Goal: Task Accomplishment & Management: Manage account settings

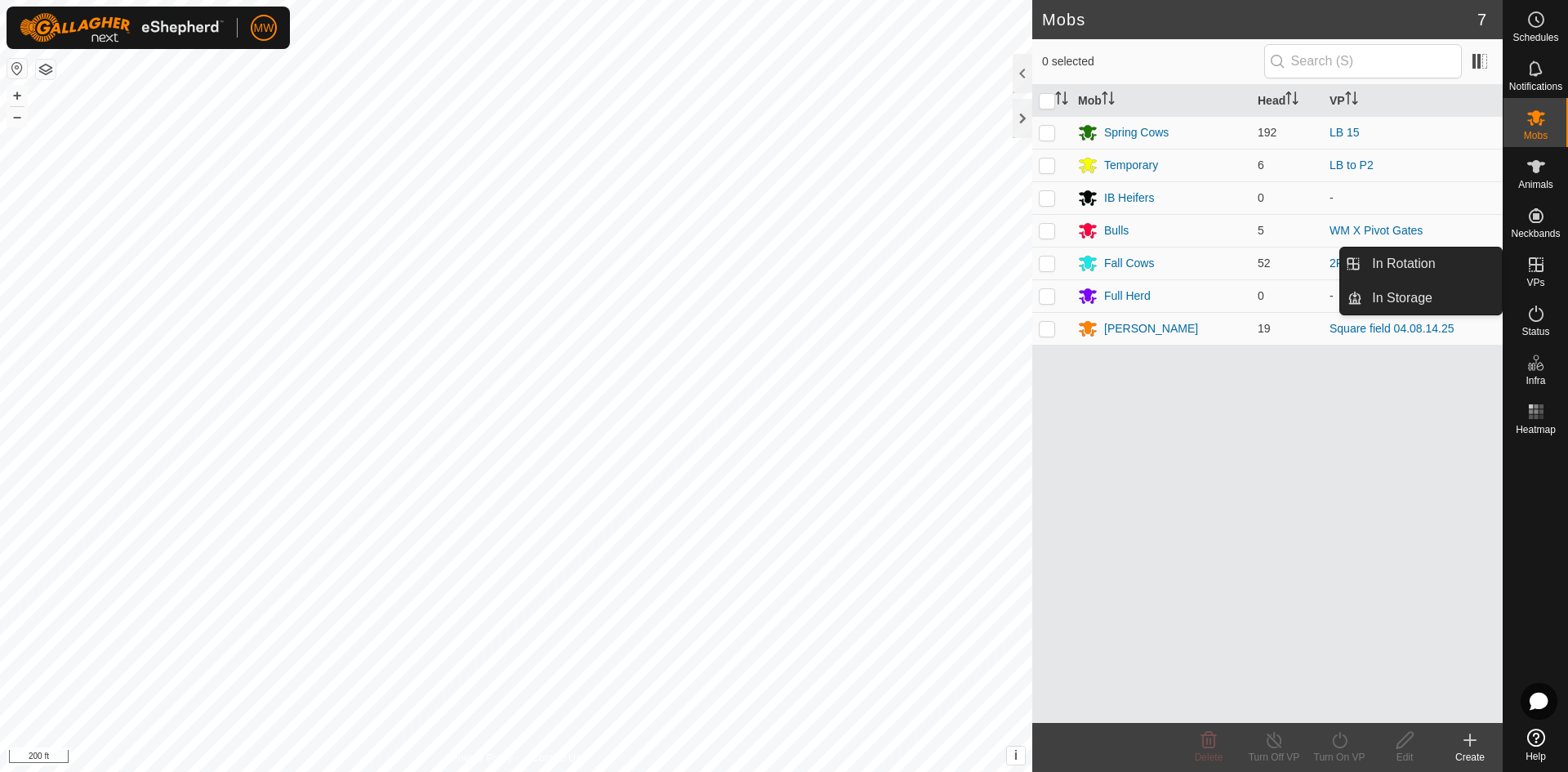
click at [1531, 265] on icon at bounding box center [1536, 264] width 14 height 14
click at [1444, 257] on link "In Rotation" at bounding box center [1431, 263] width 139 height 32
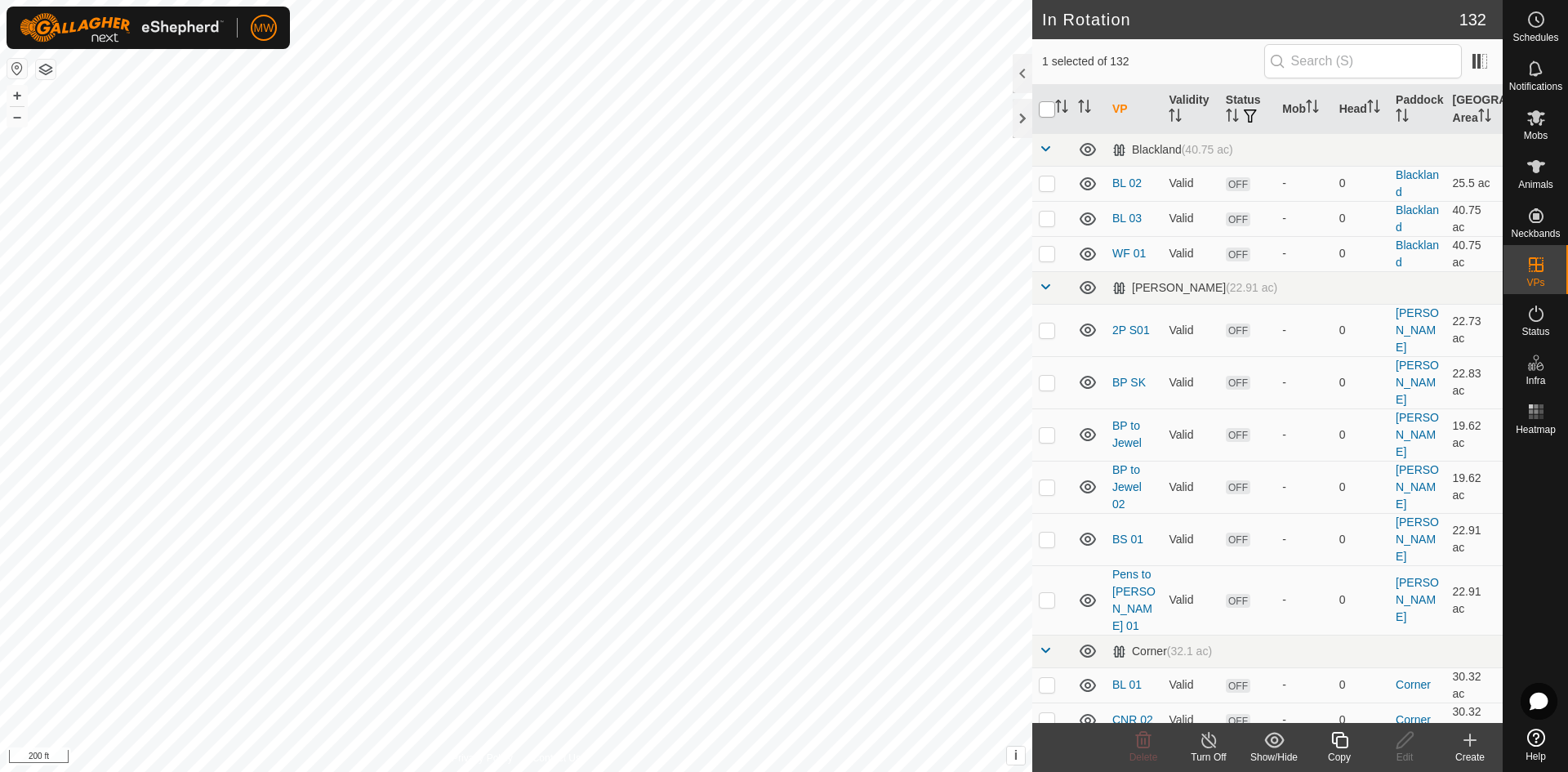
click at [1043, 109] on input "checkbox" at bounding box center [1046, 109] width 16 height 16
checkbox input "true"
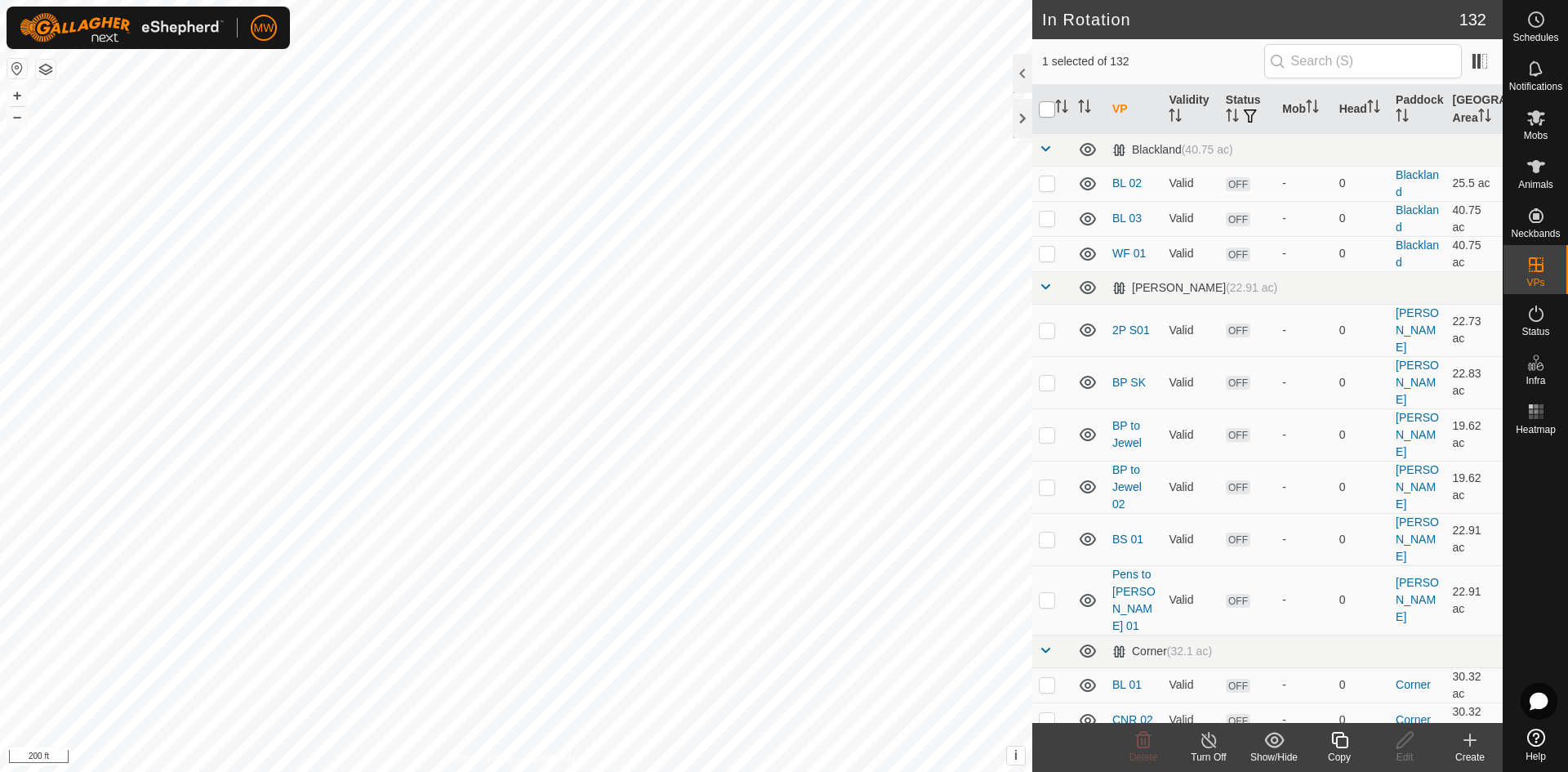
checkbox input "true"
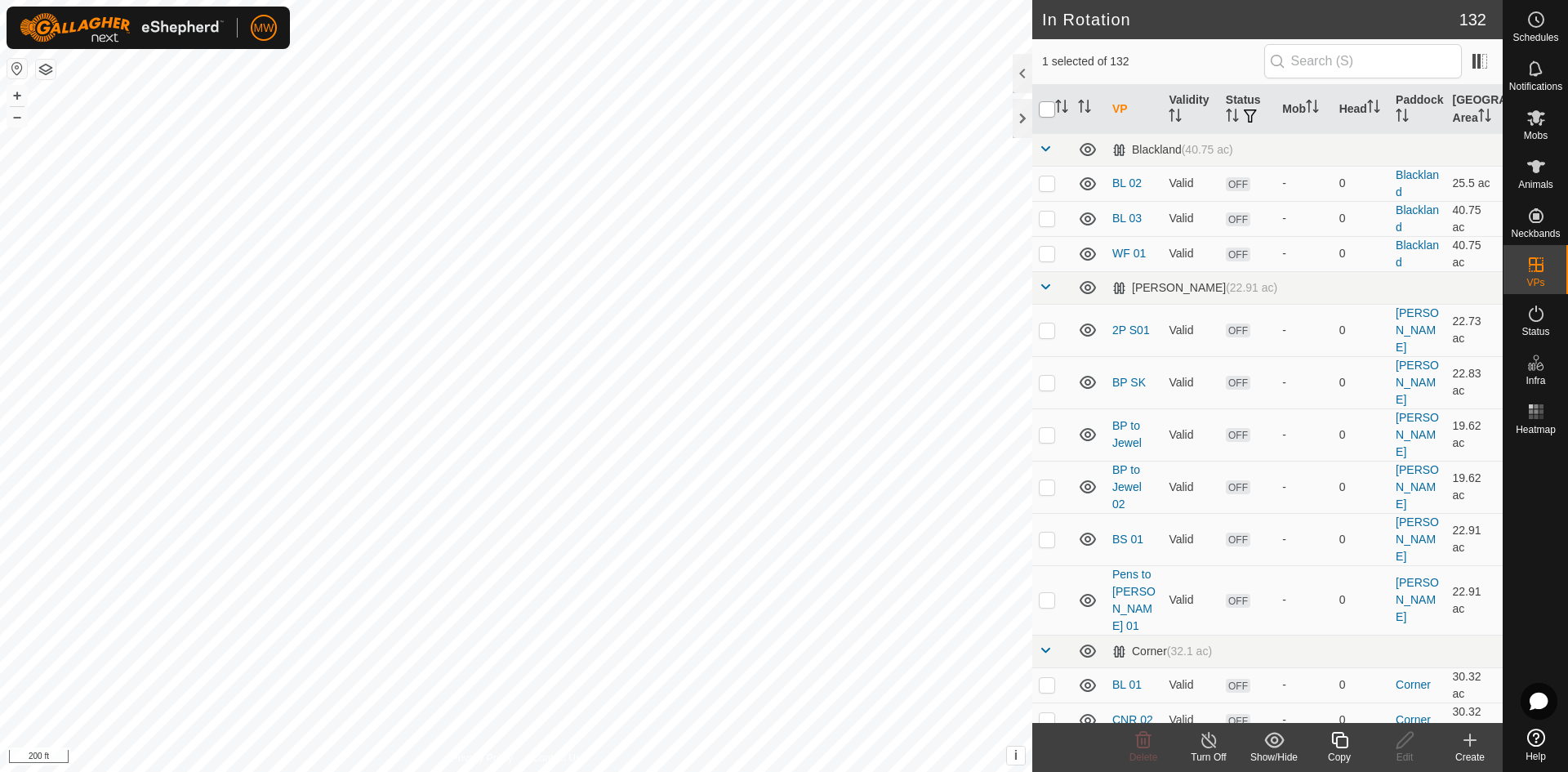
checkbox input "true"
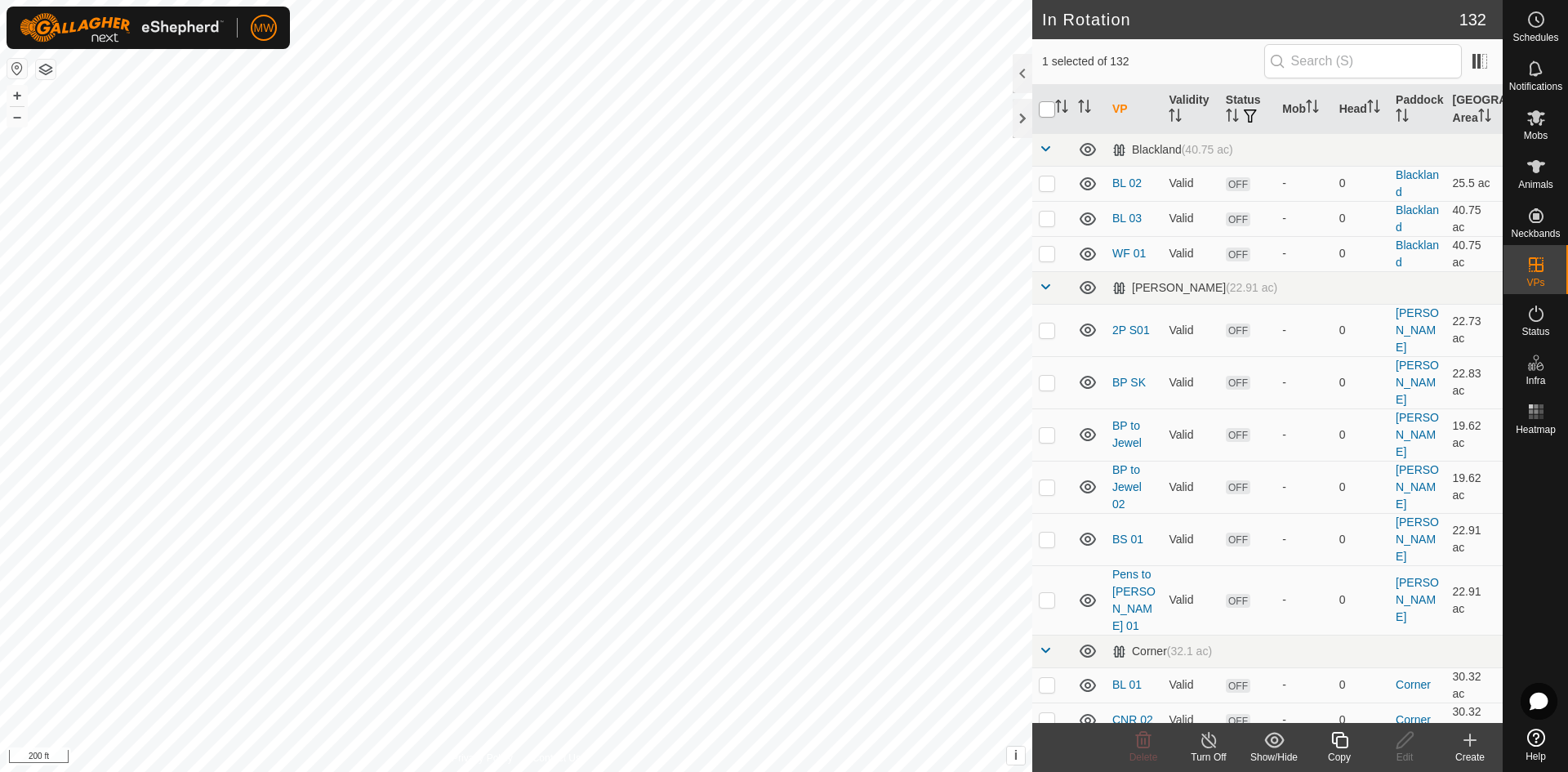
checkbox input "true"
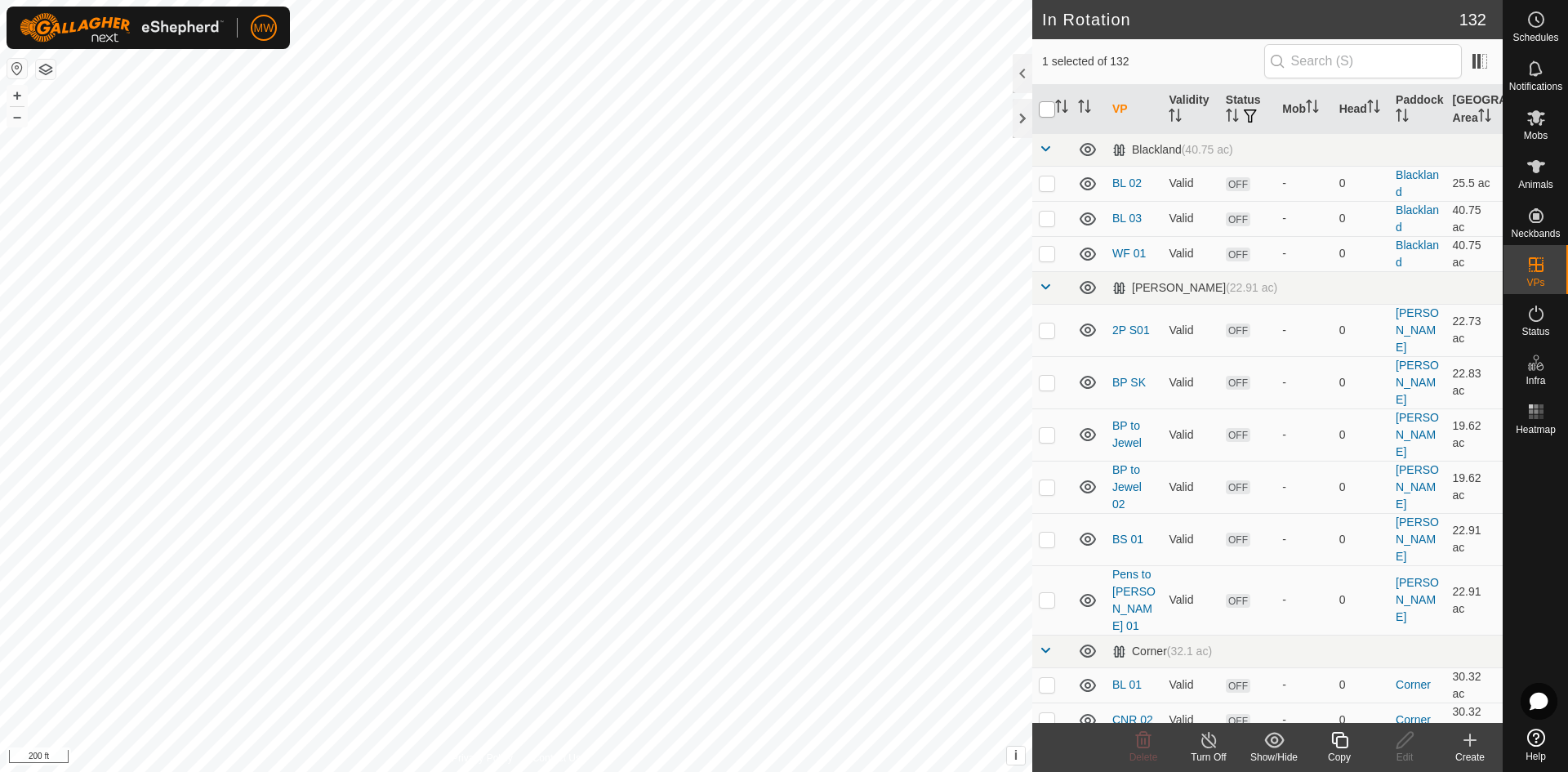
checkbox input "true"
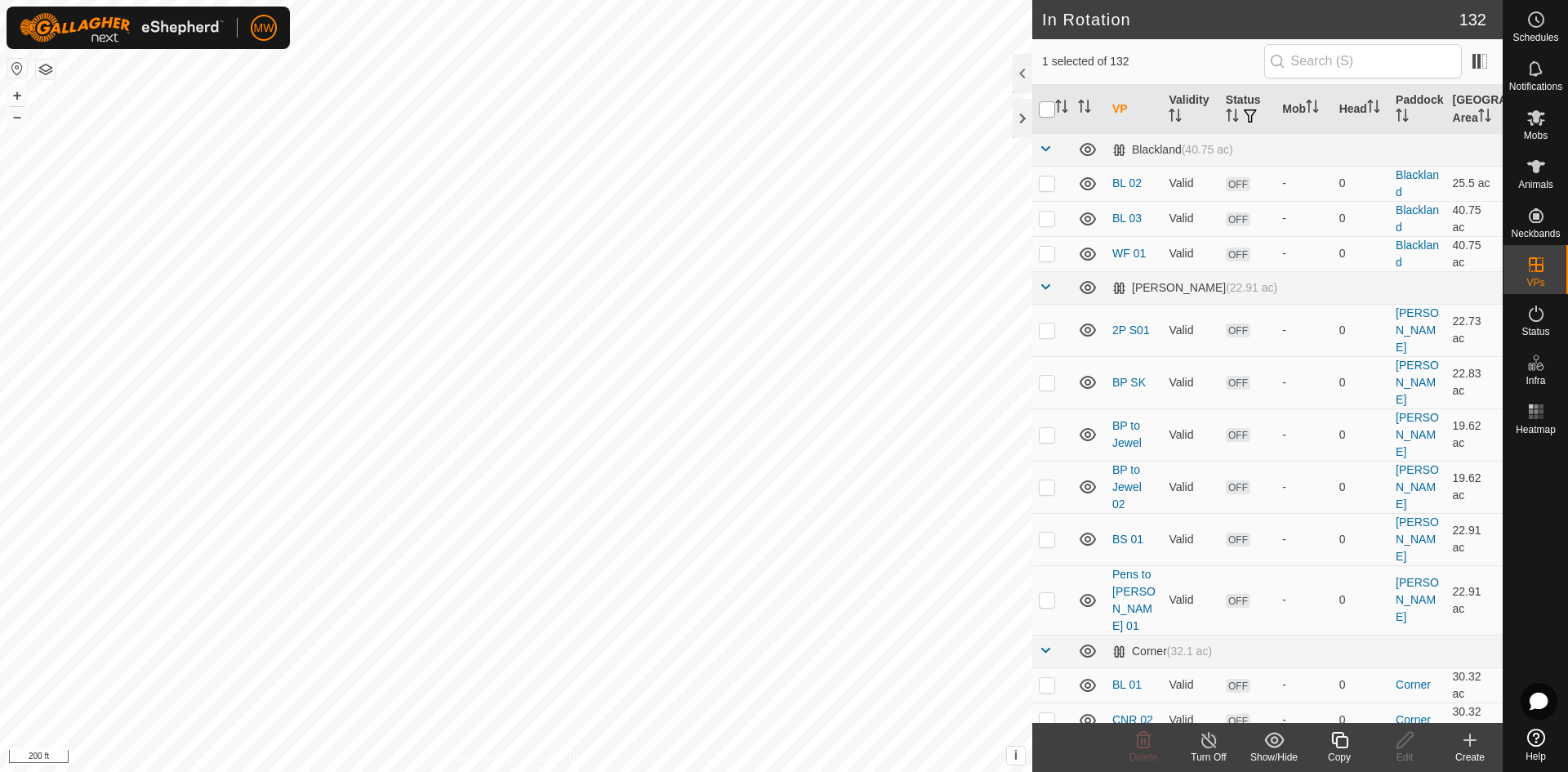
checkbox input "true"
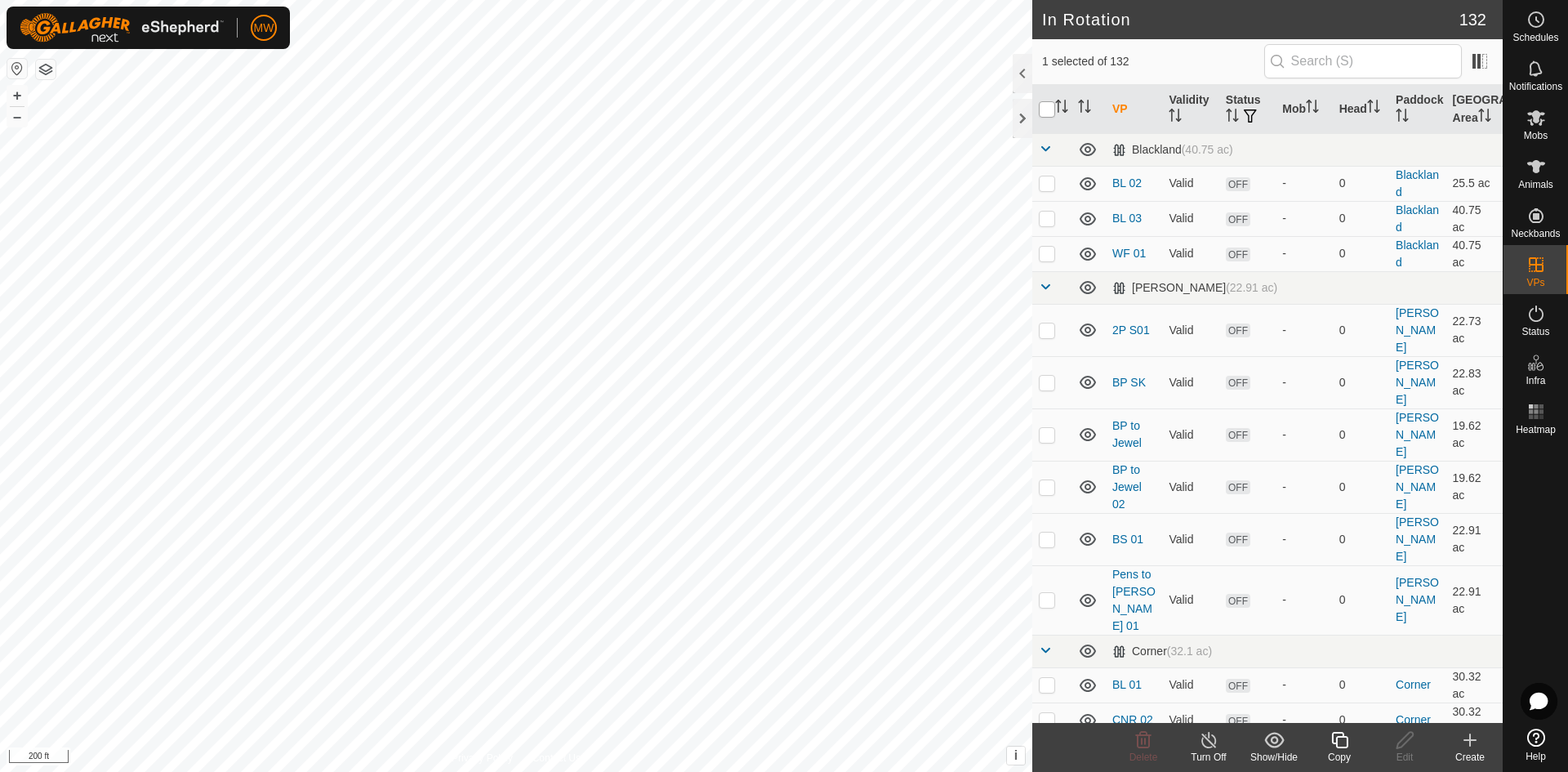
checkbox input "true"
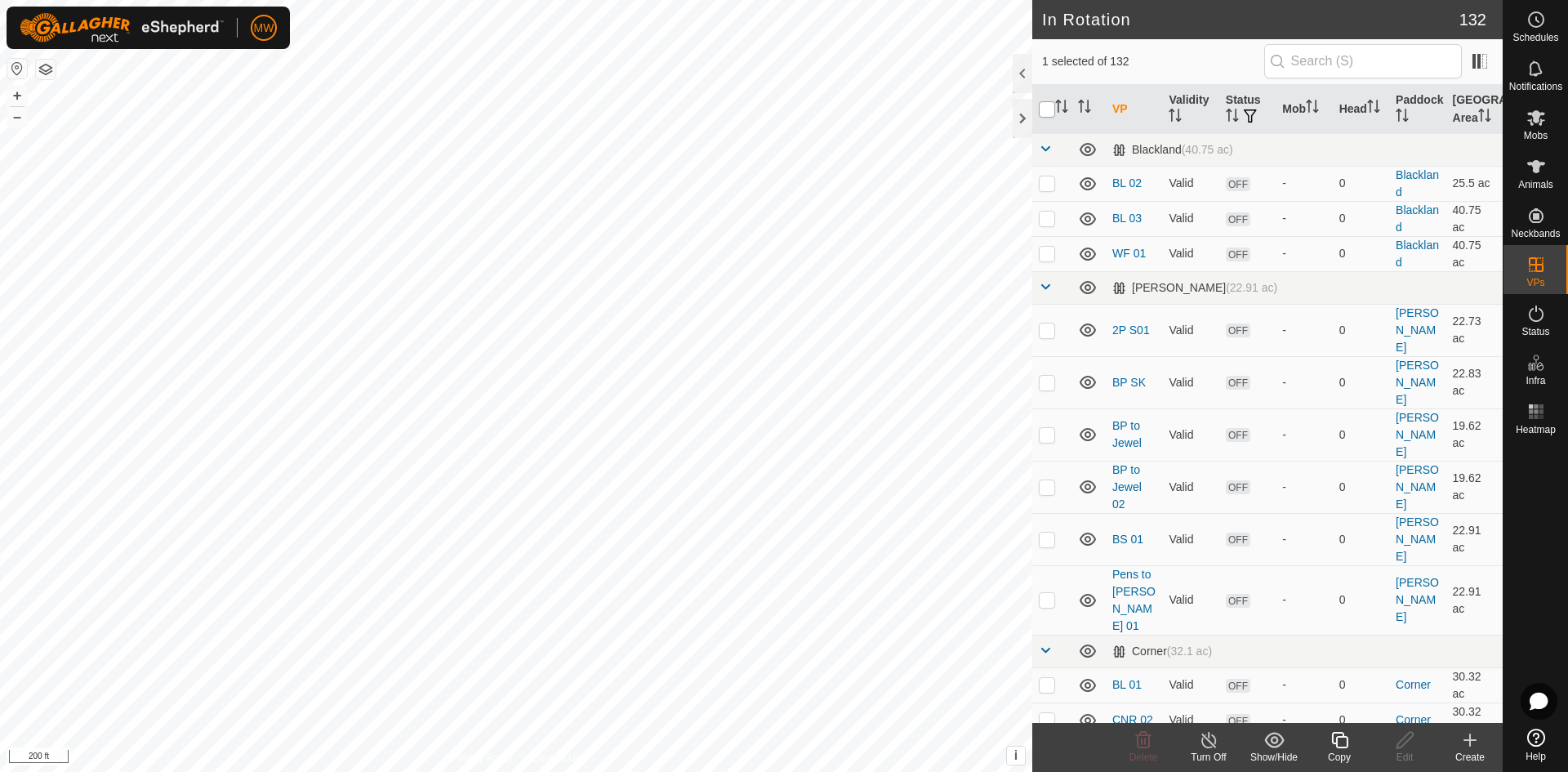
checkbox input "true"
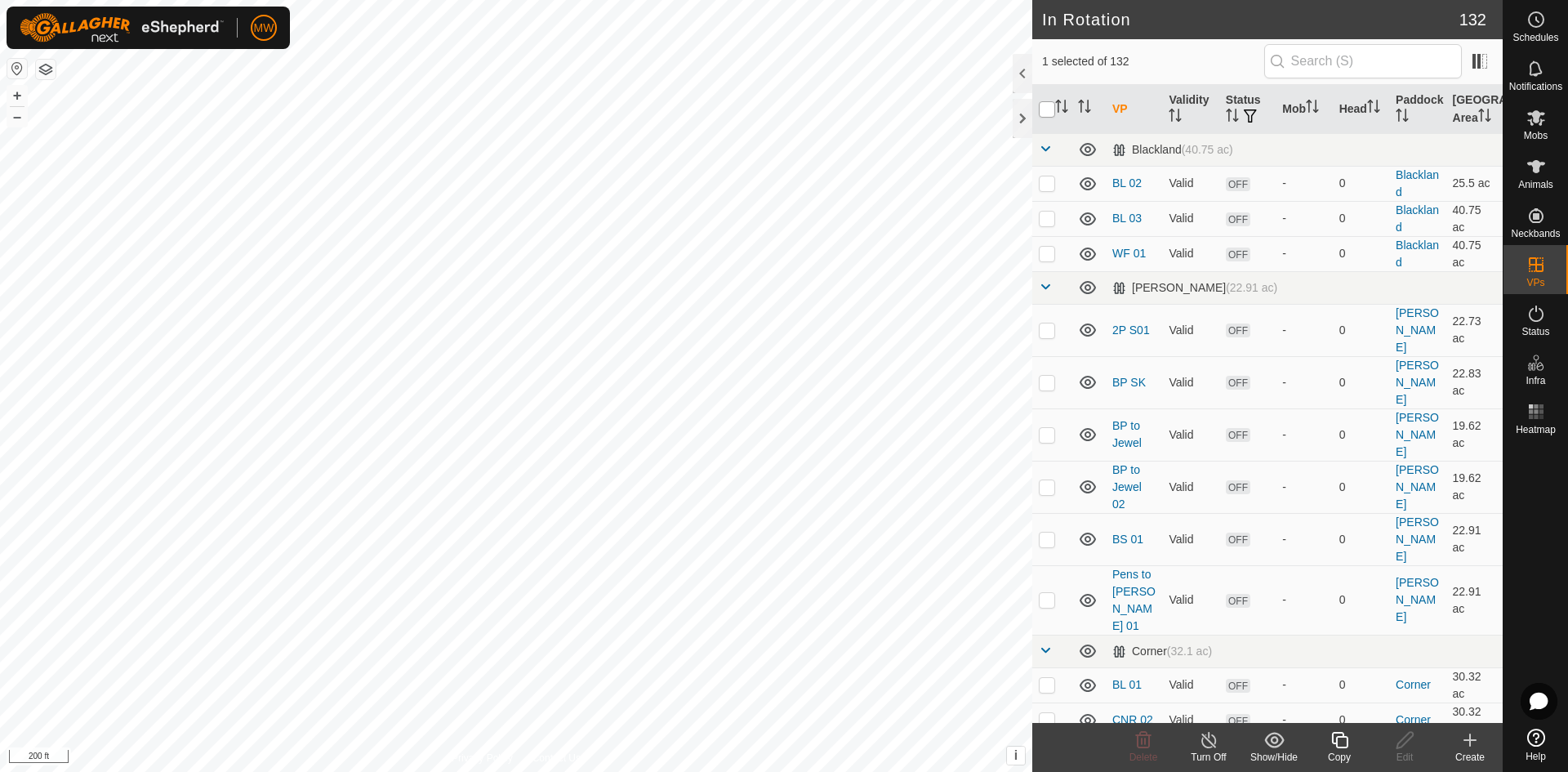
checkbox input "true"
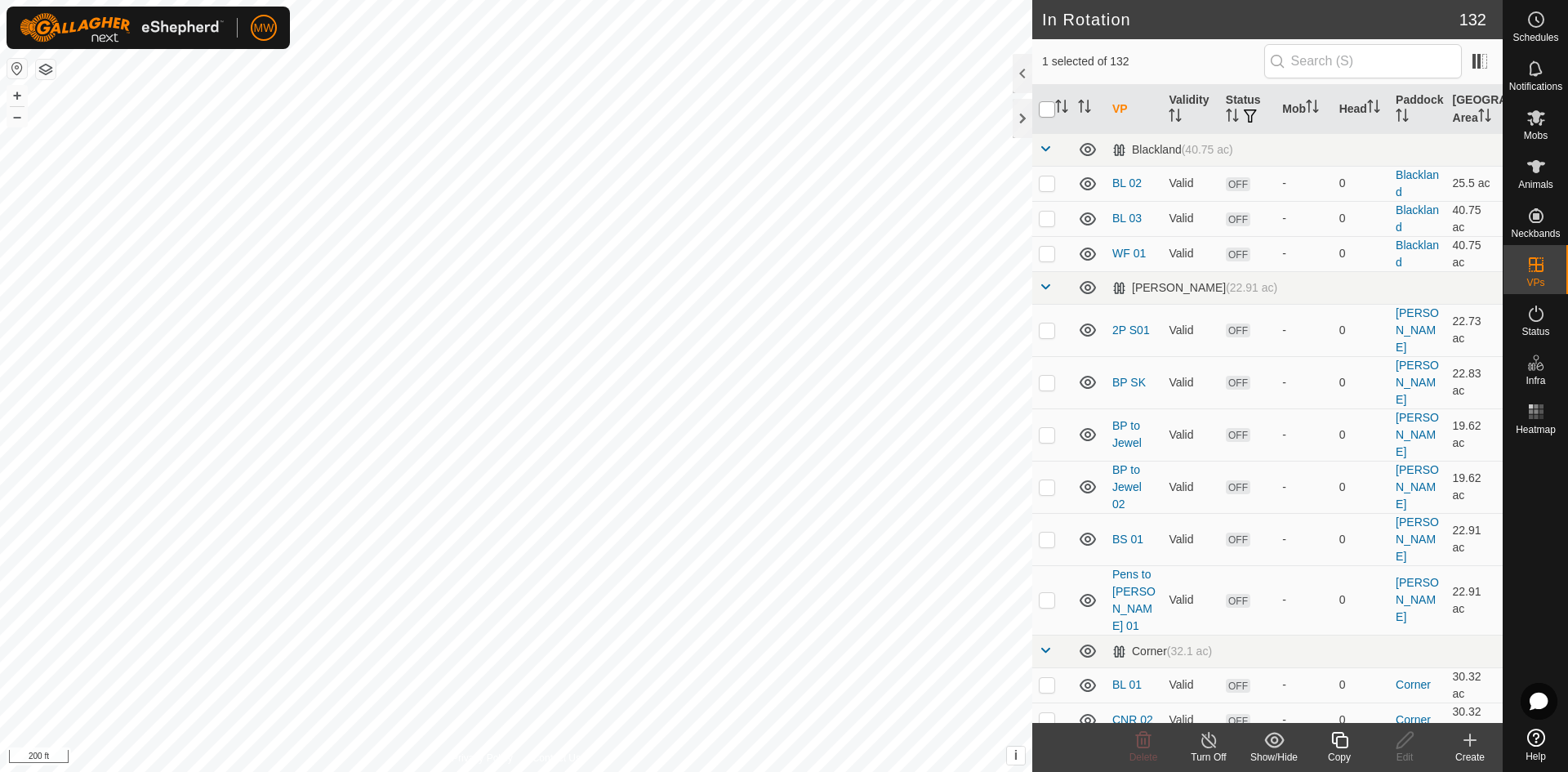
checkbox input "true"
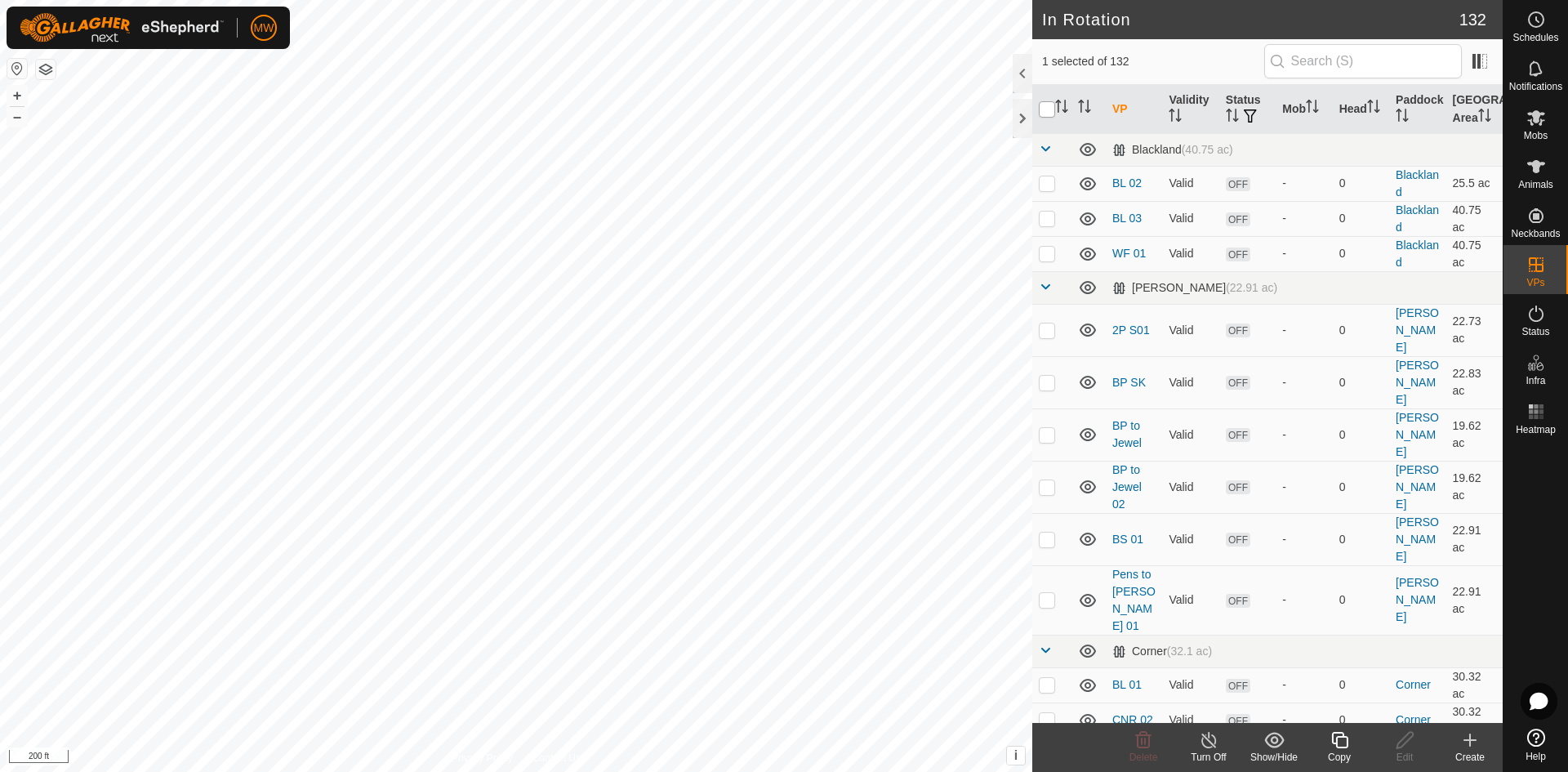
checkbox input "true"
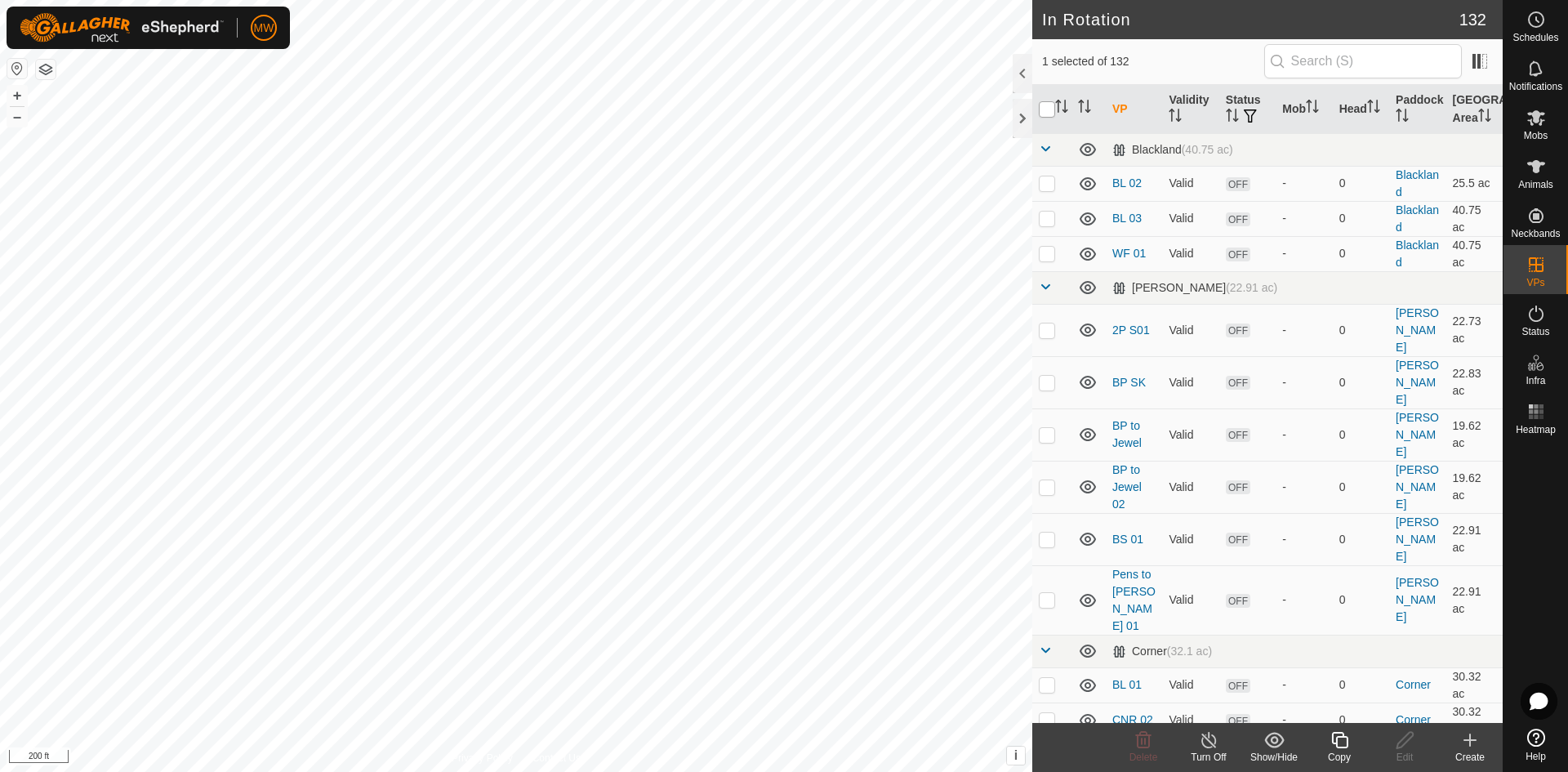
checkbox input "true"
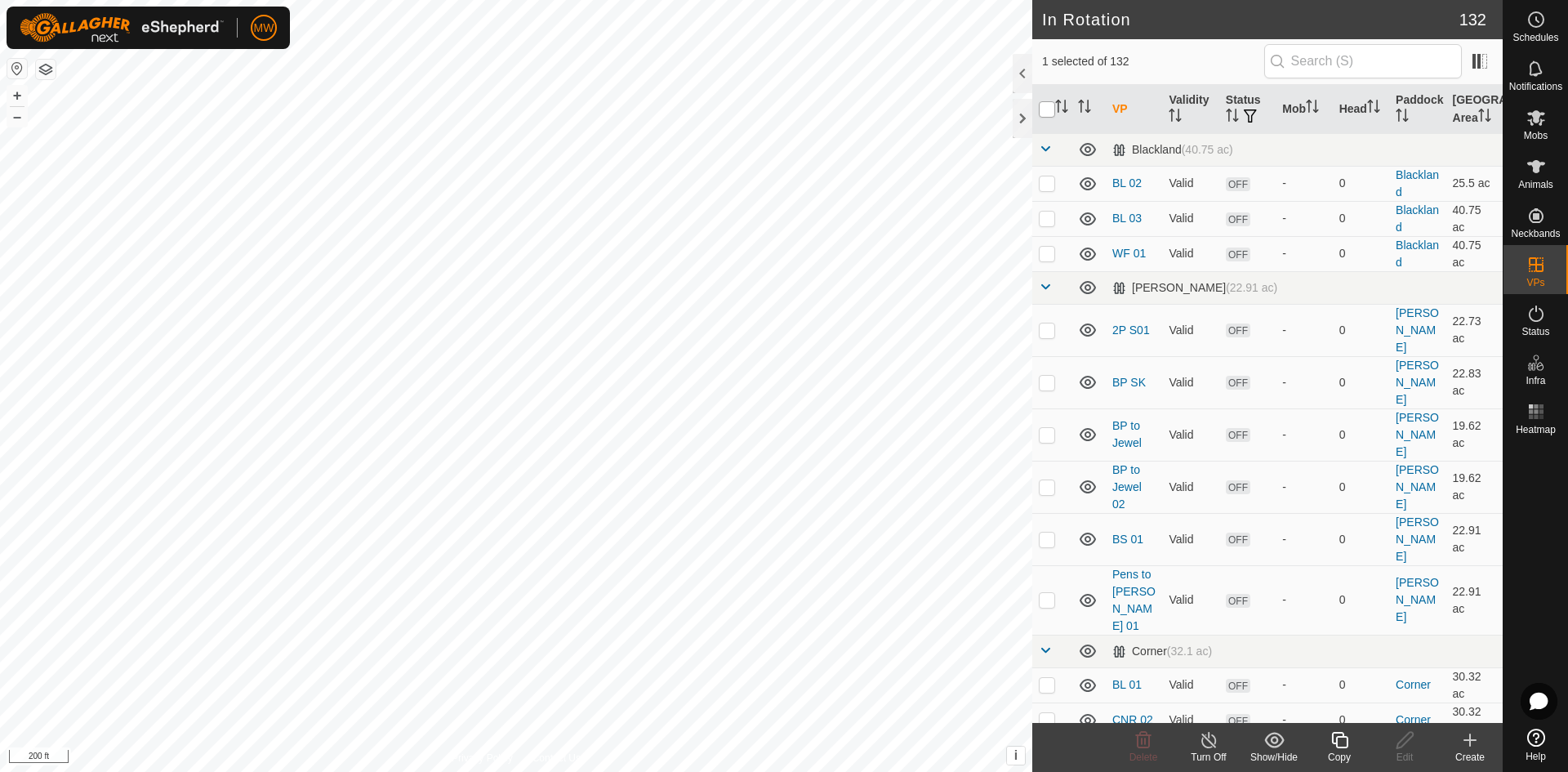
checkbox input "true"
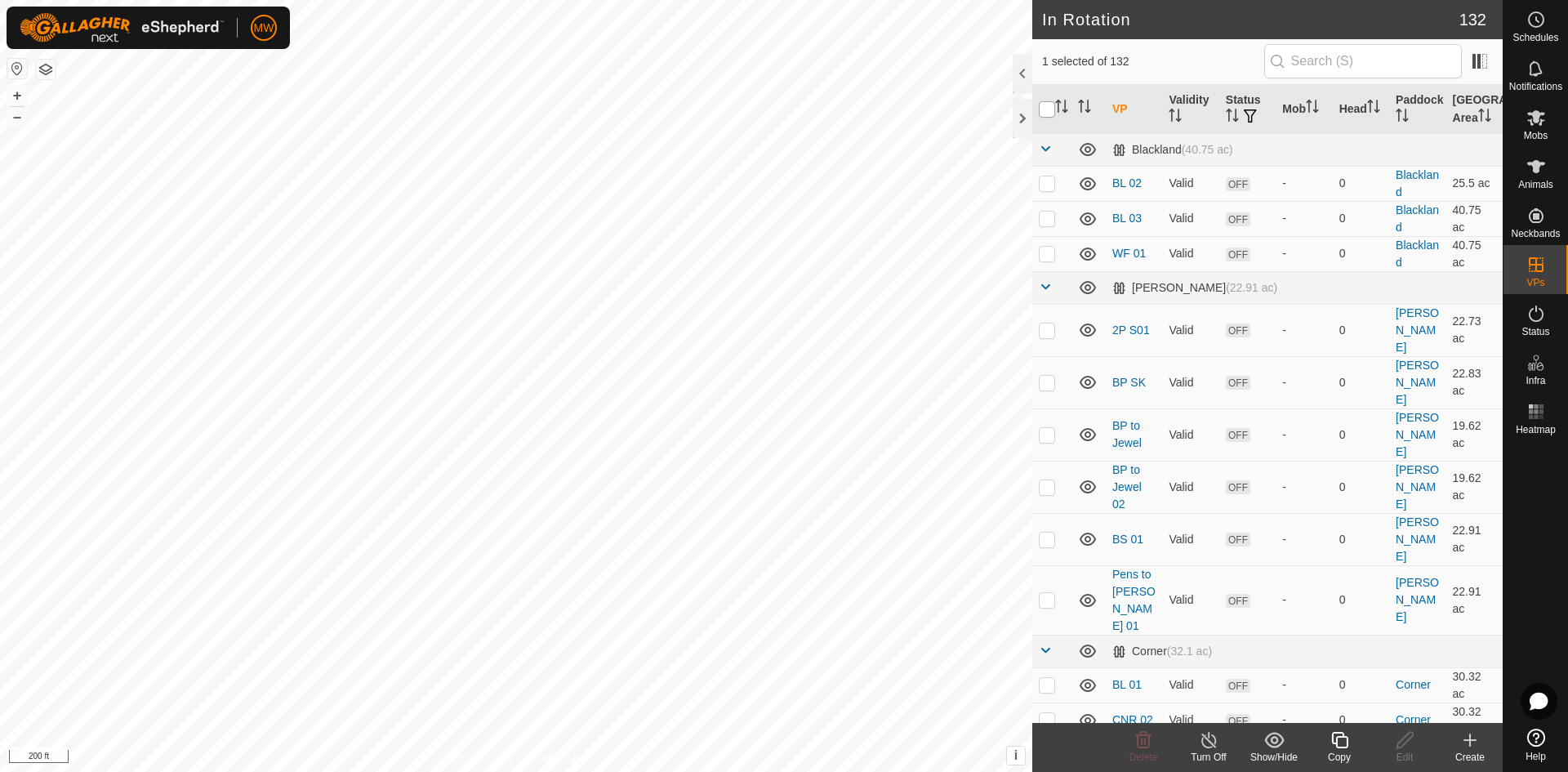
checkbox input "true"
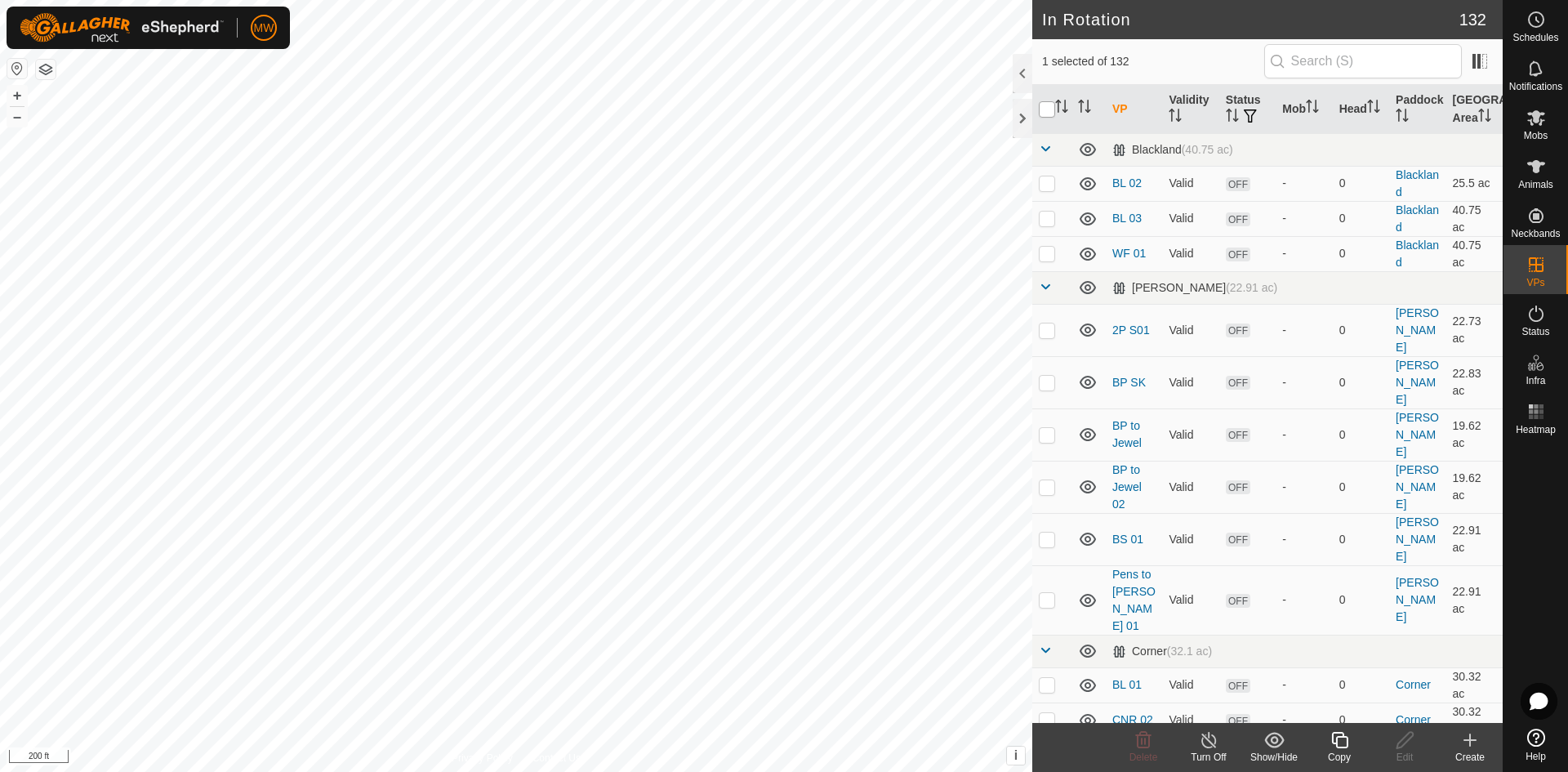
checkbox input "true"
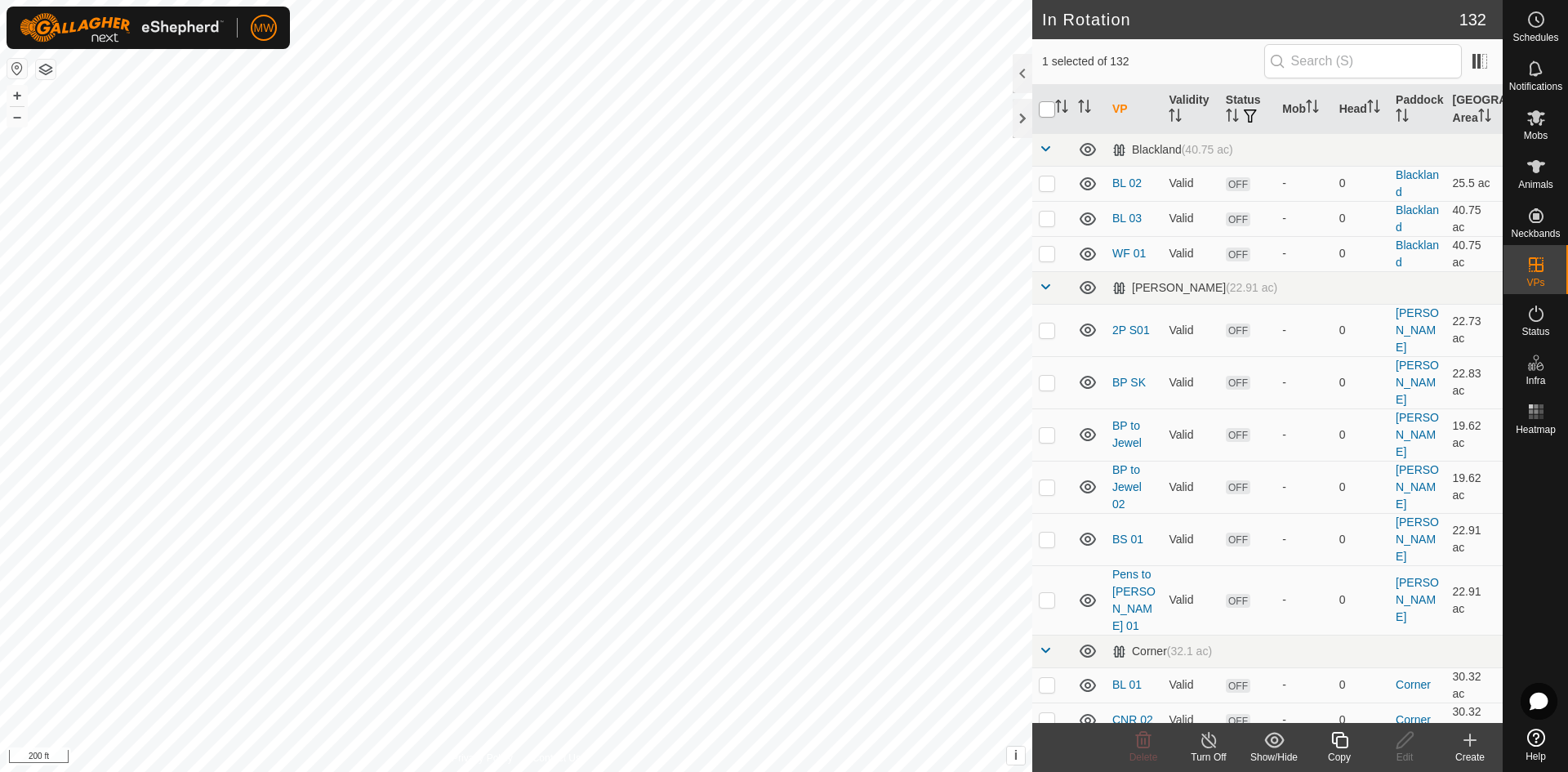
checkbox input "true"
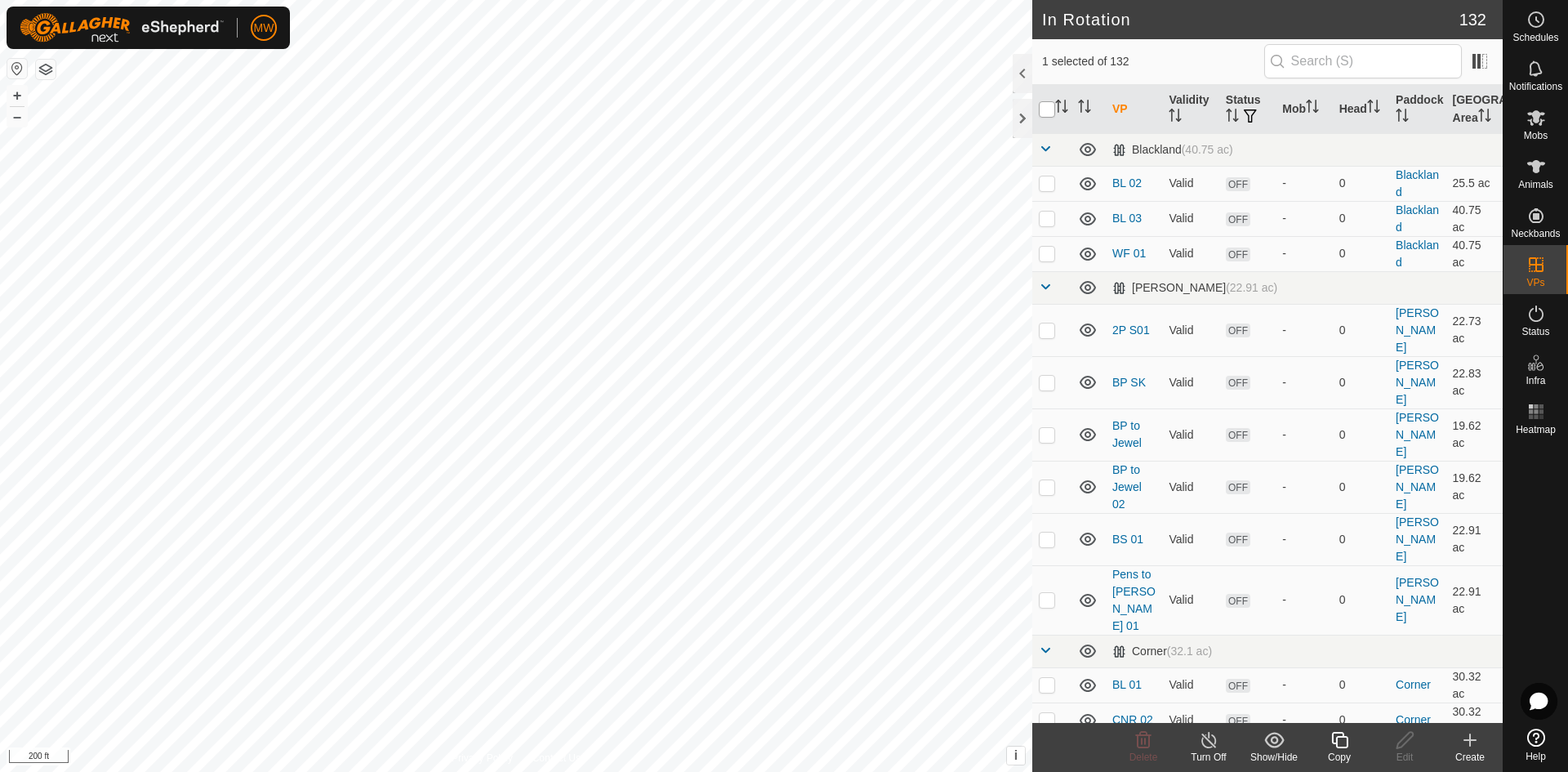
checkbox input "true"
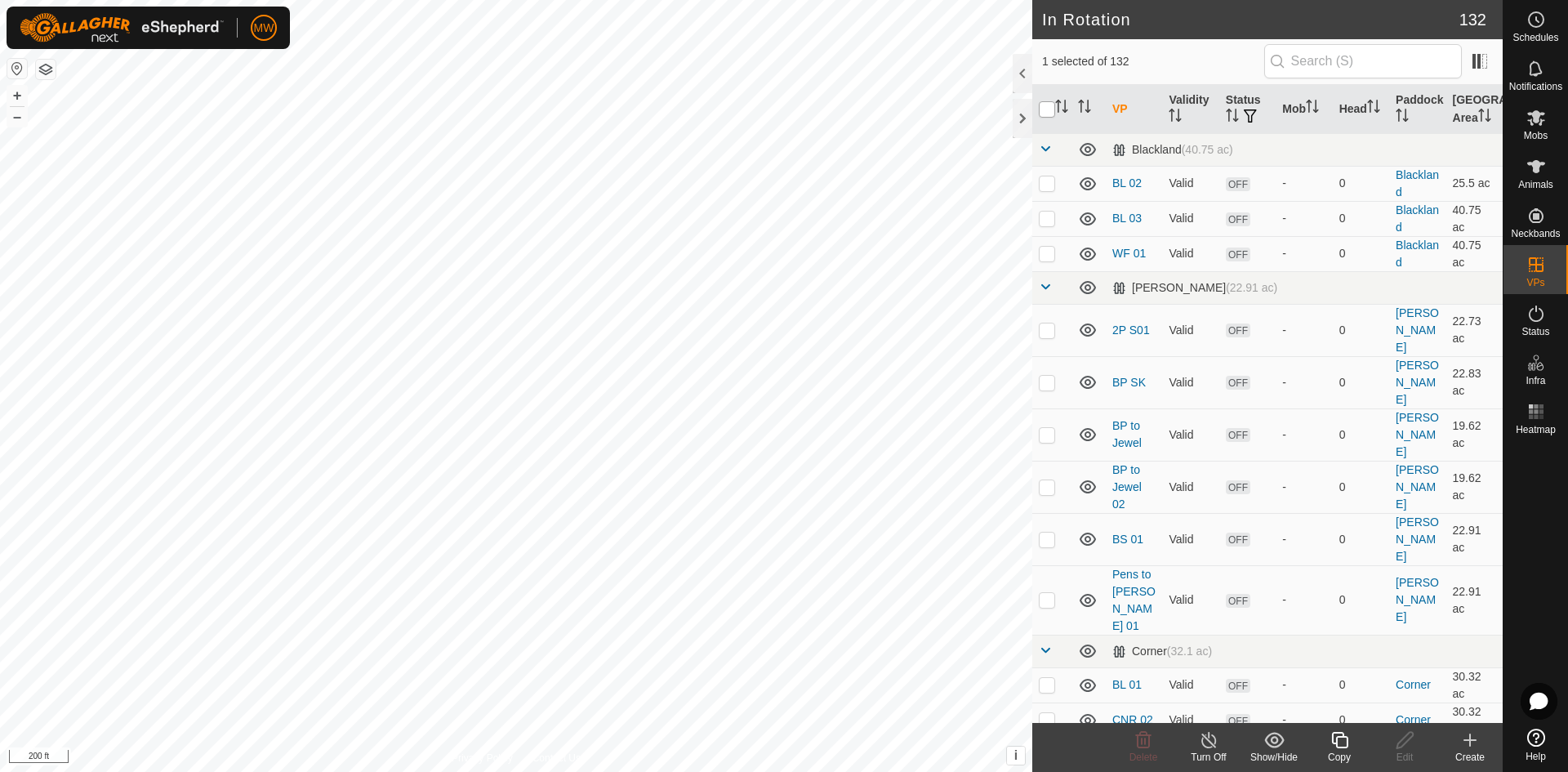
checkbox input "true"
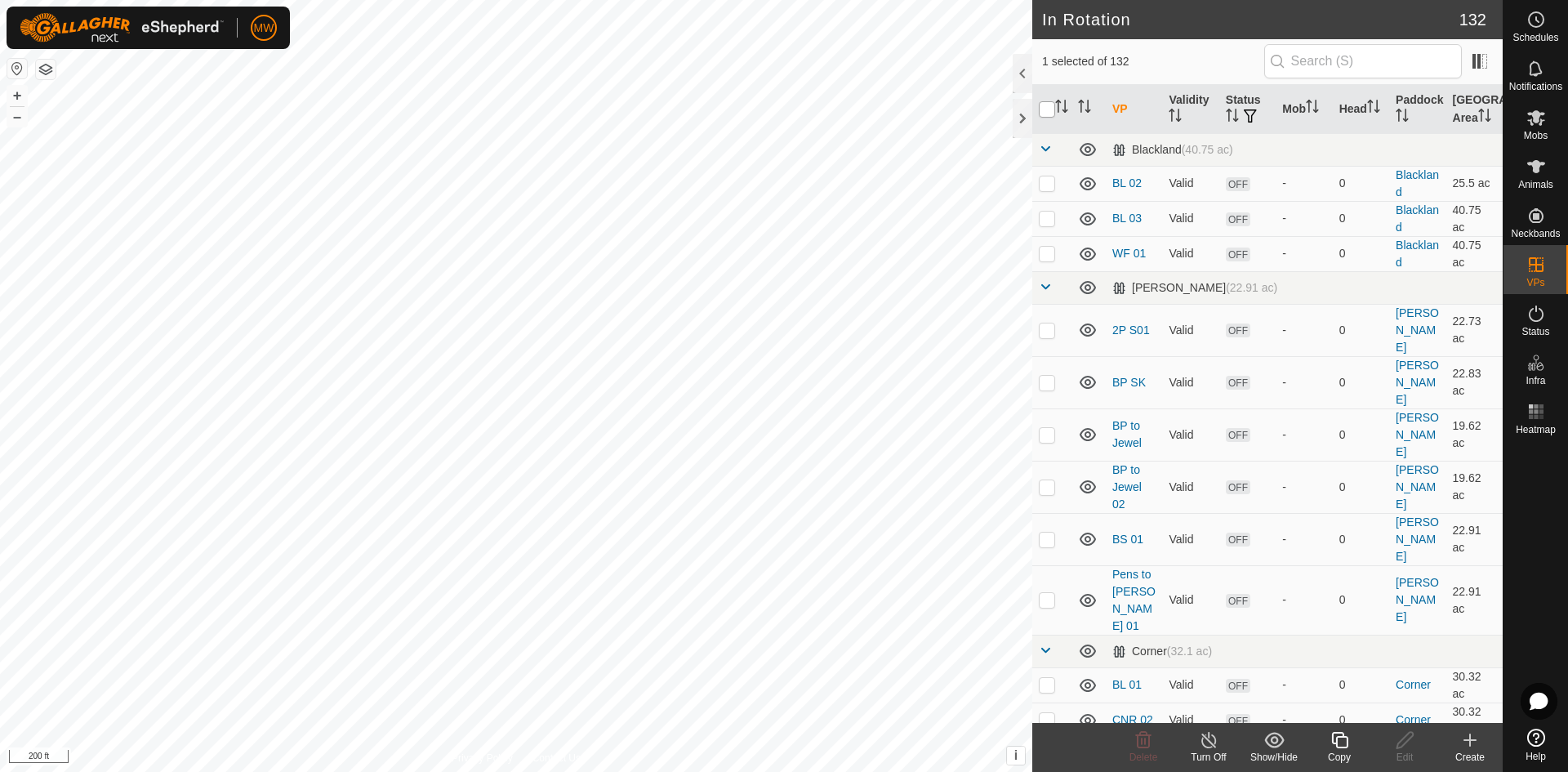
checkbox input "true"
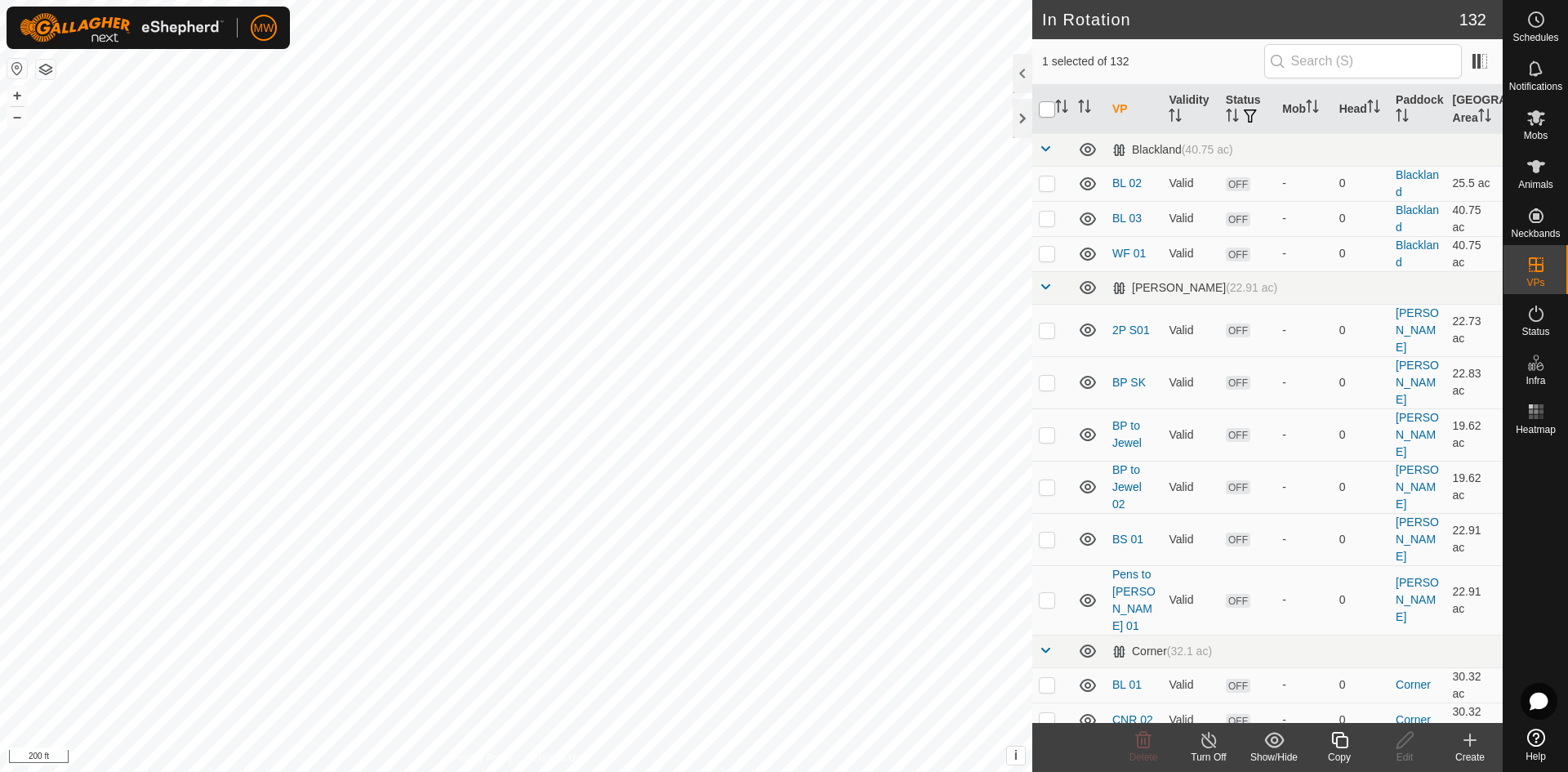
checkbox input "true"
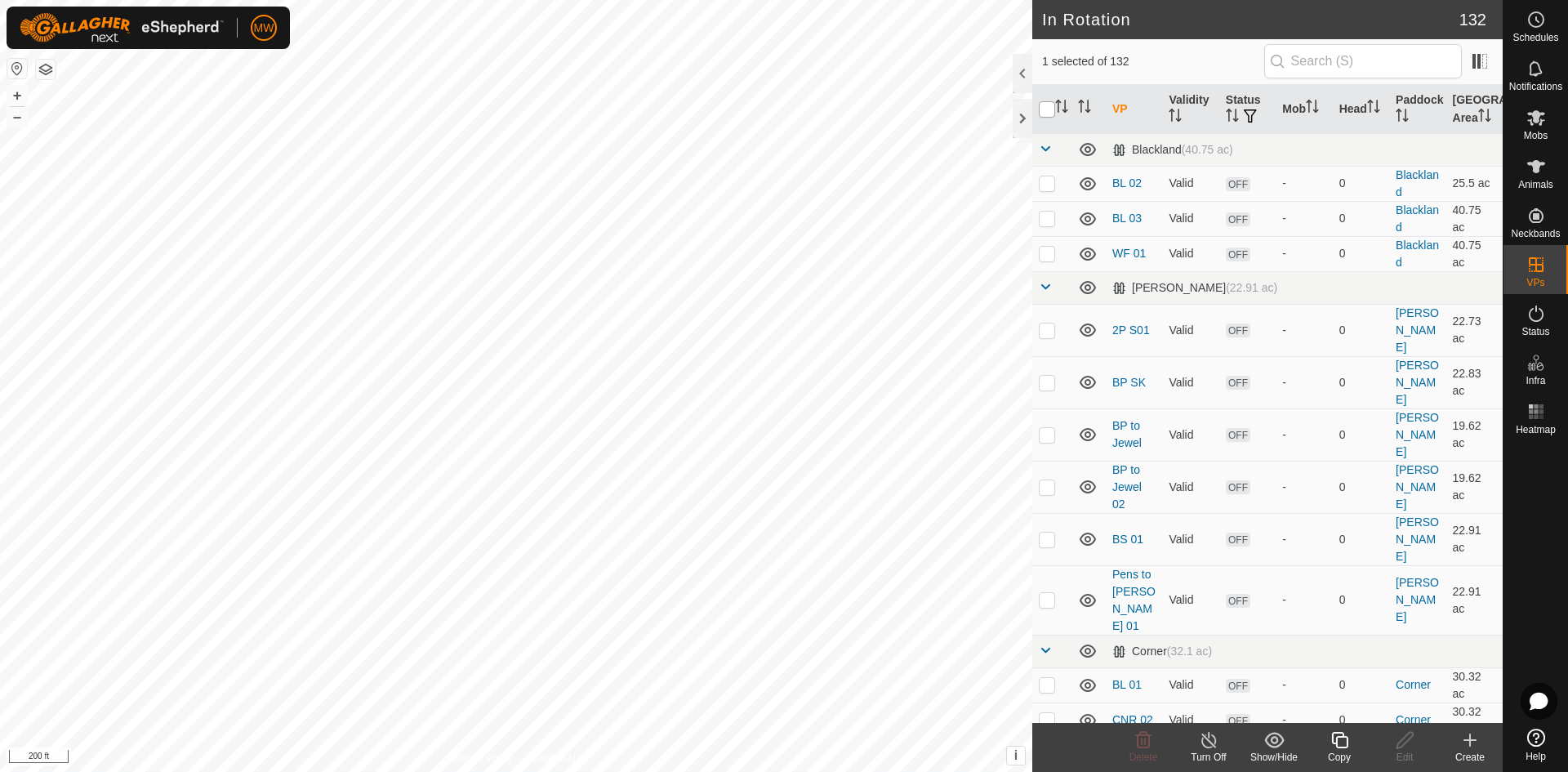
checkbox input "true"
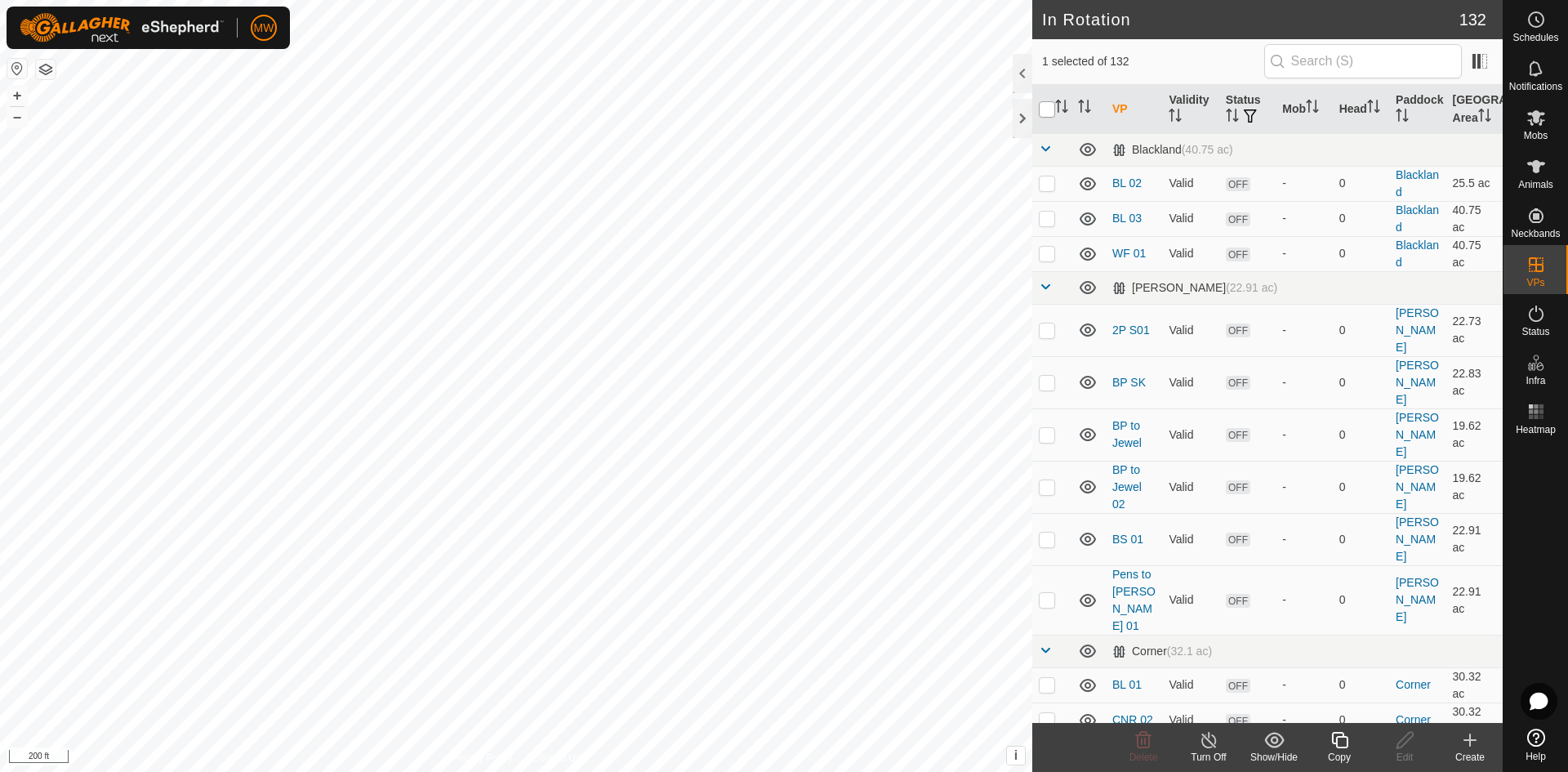
checkbox input "true"
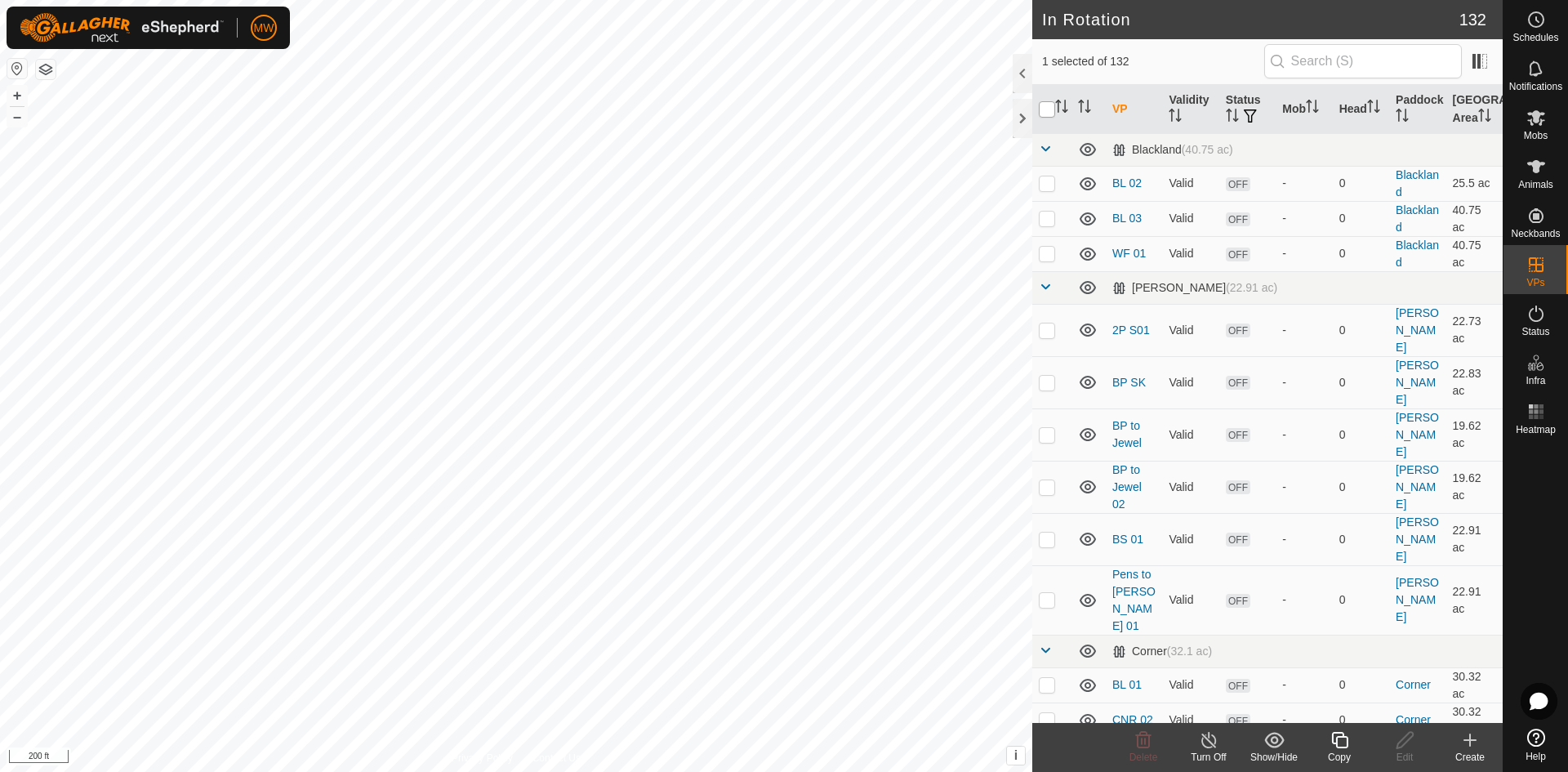
checkbox input "true"
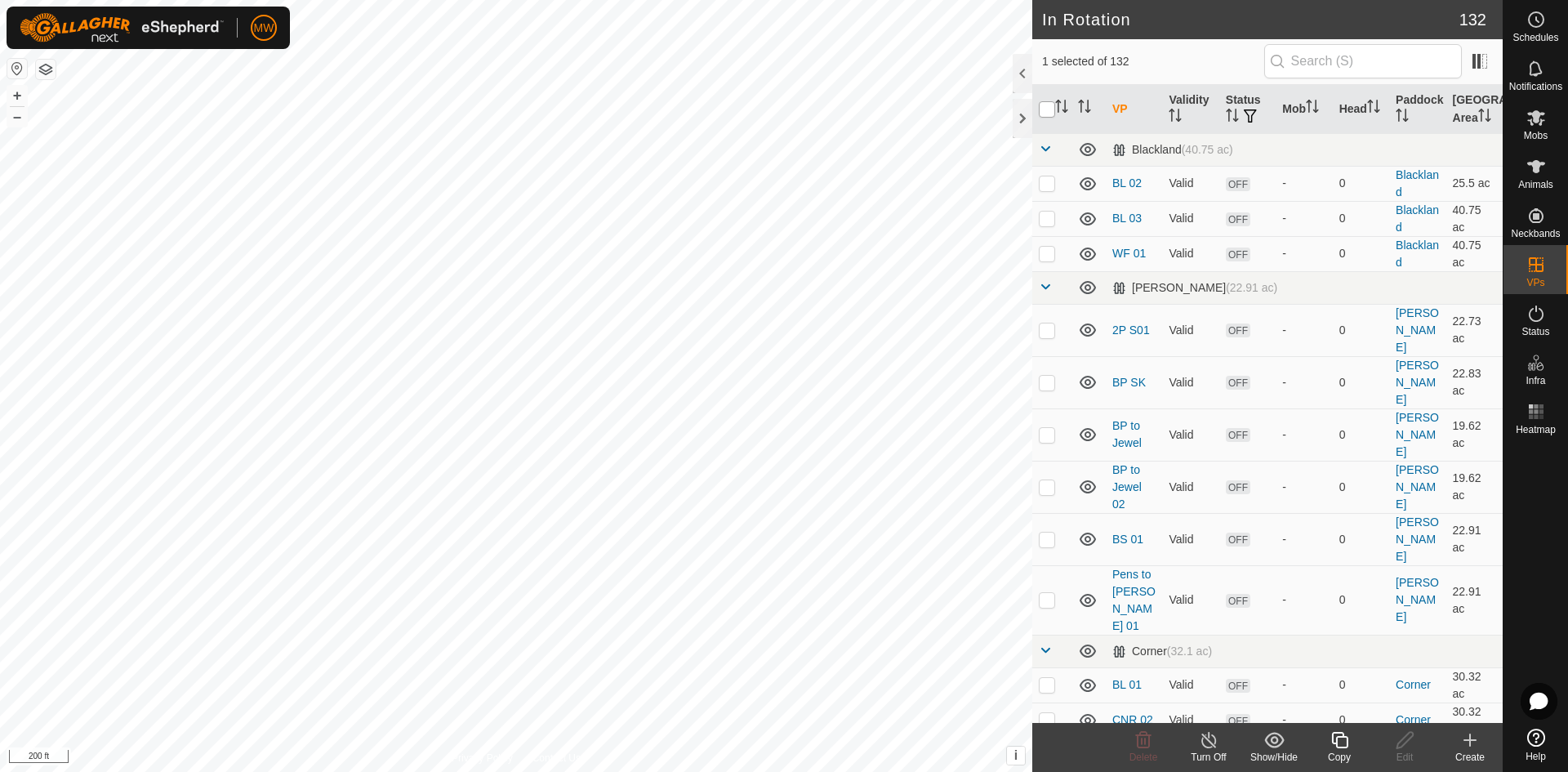
checkbox input "true"
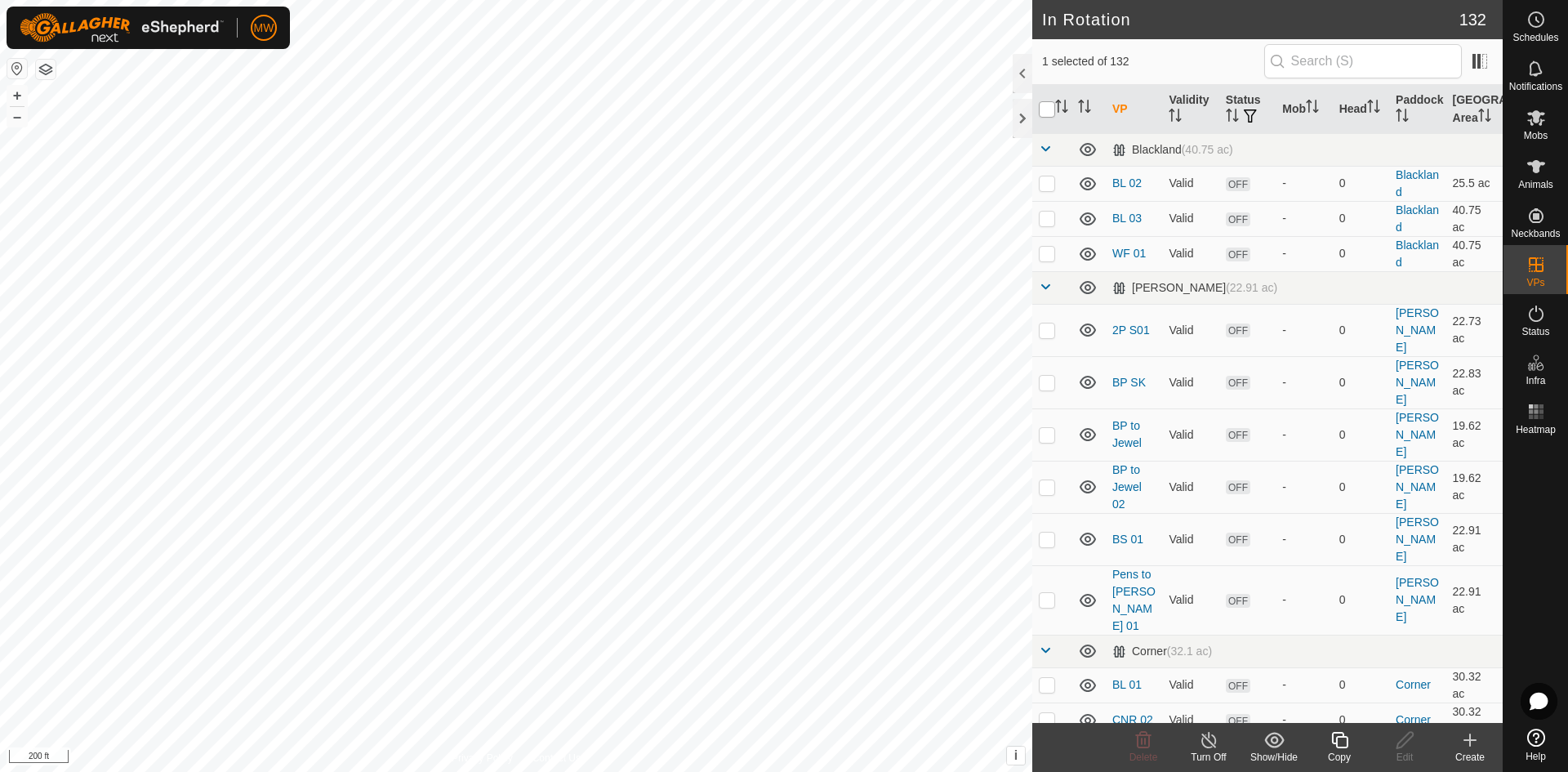
checkbox input "true"
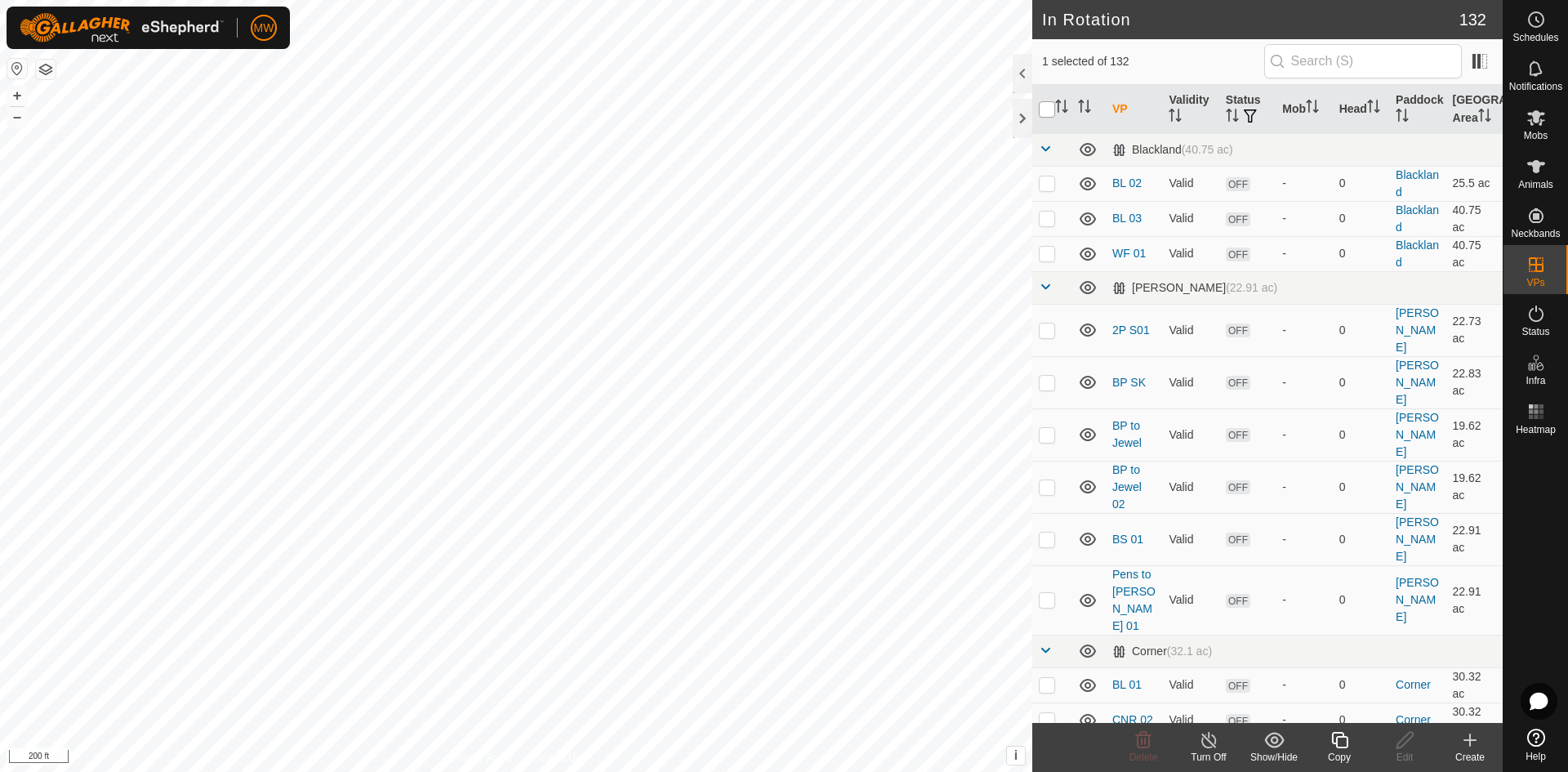
checkbox input "true"
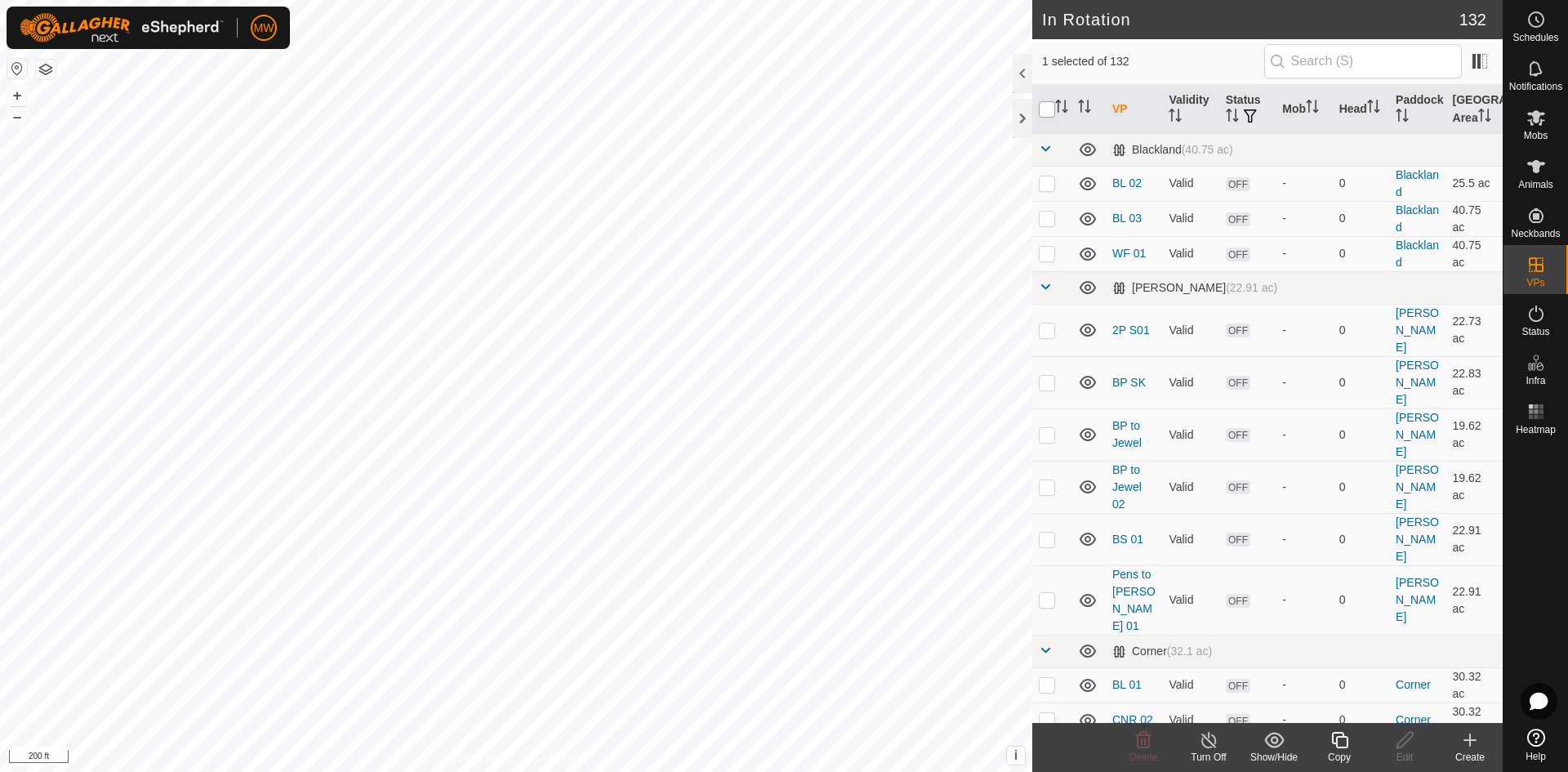
checkbox input "true"
click at [1043, 109] on input "checkbox" at bounding box center [1046, 109] width 16 height 16
checkbox input "false"
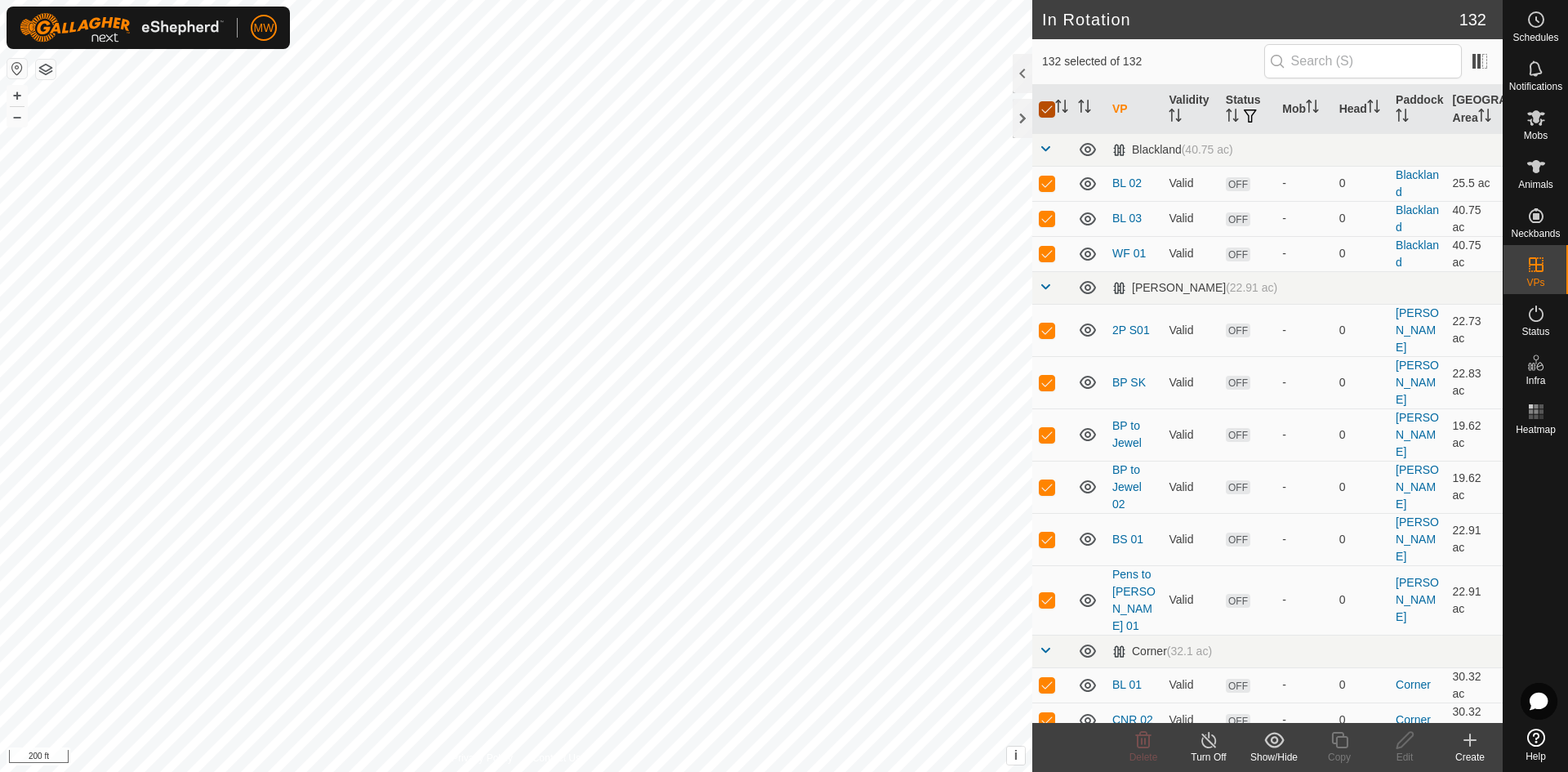
checkbox input "false"
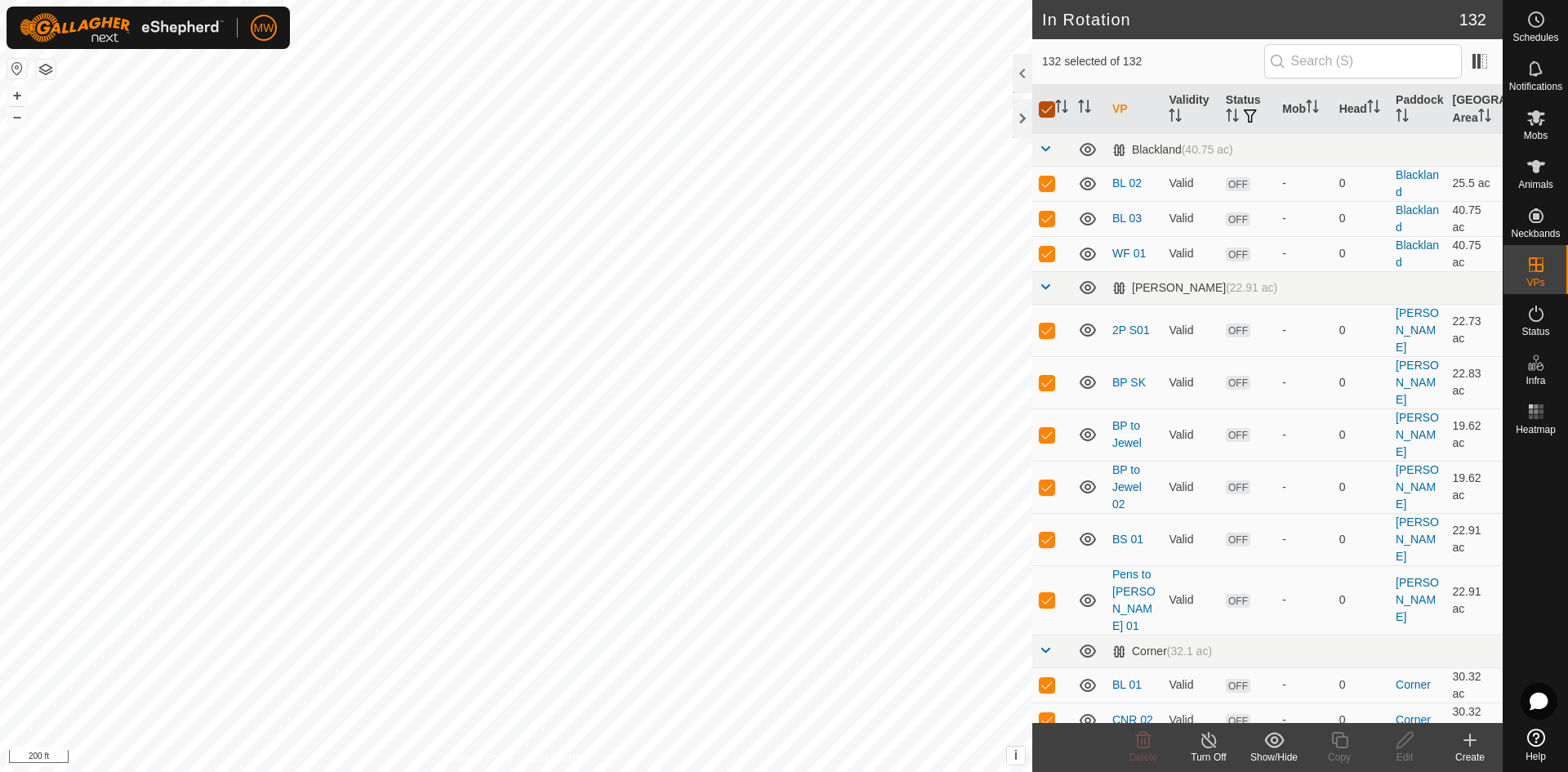
checkbox input "false"
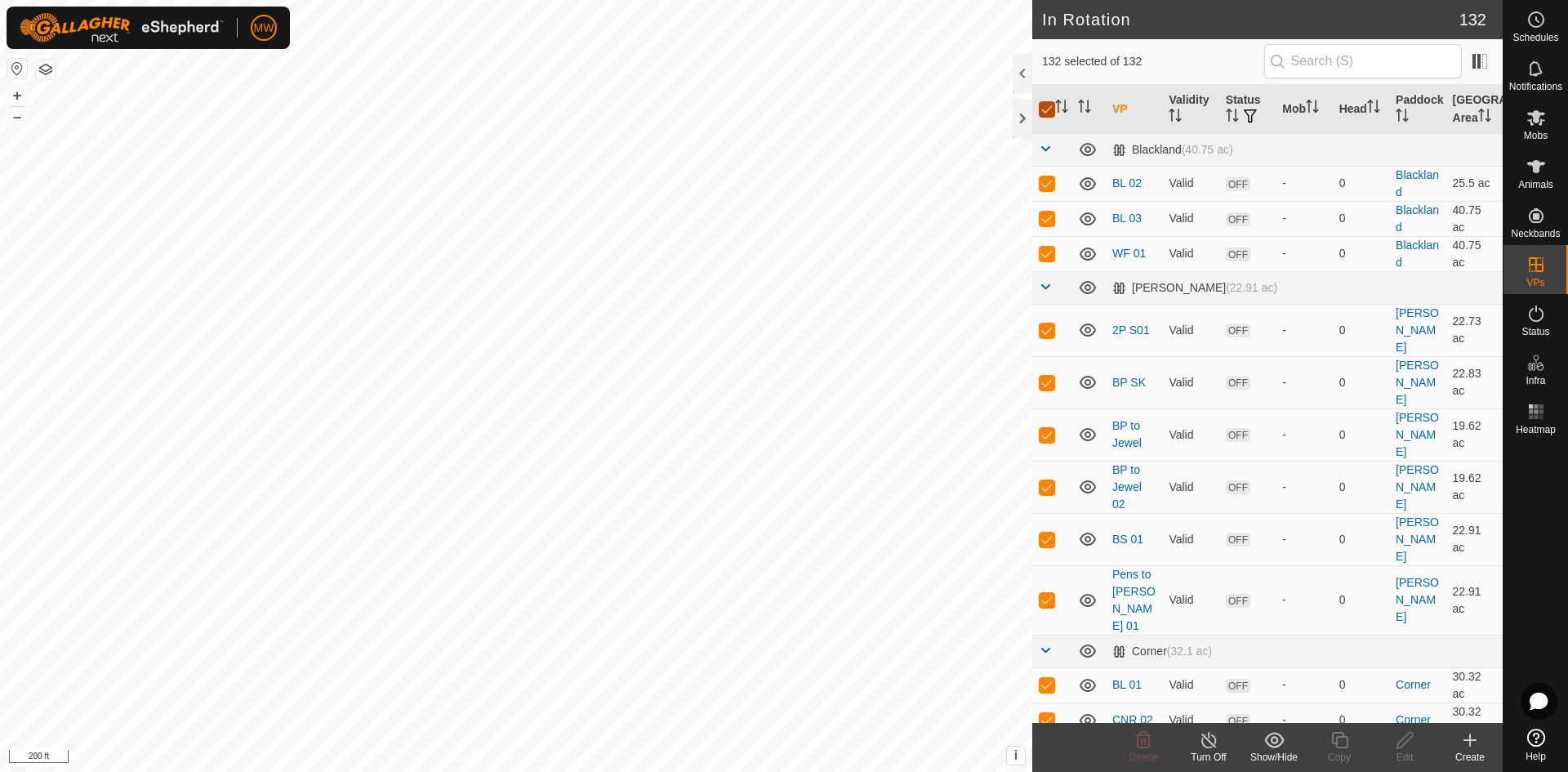
checkbox input "false"
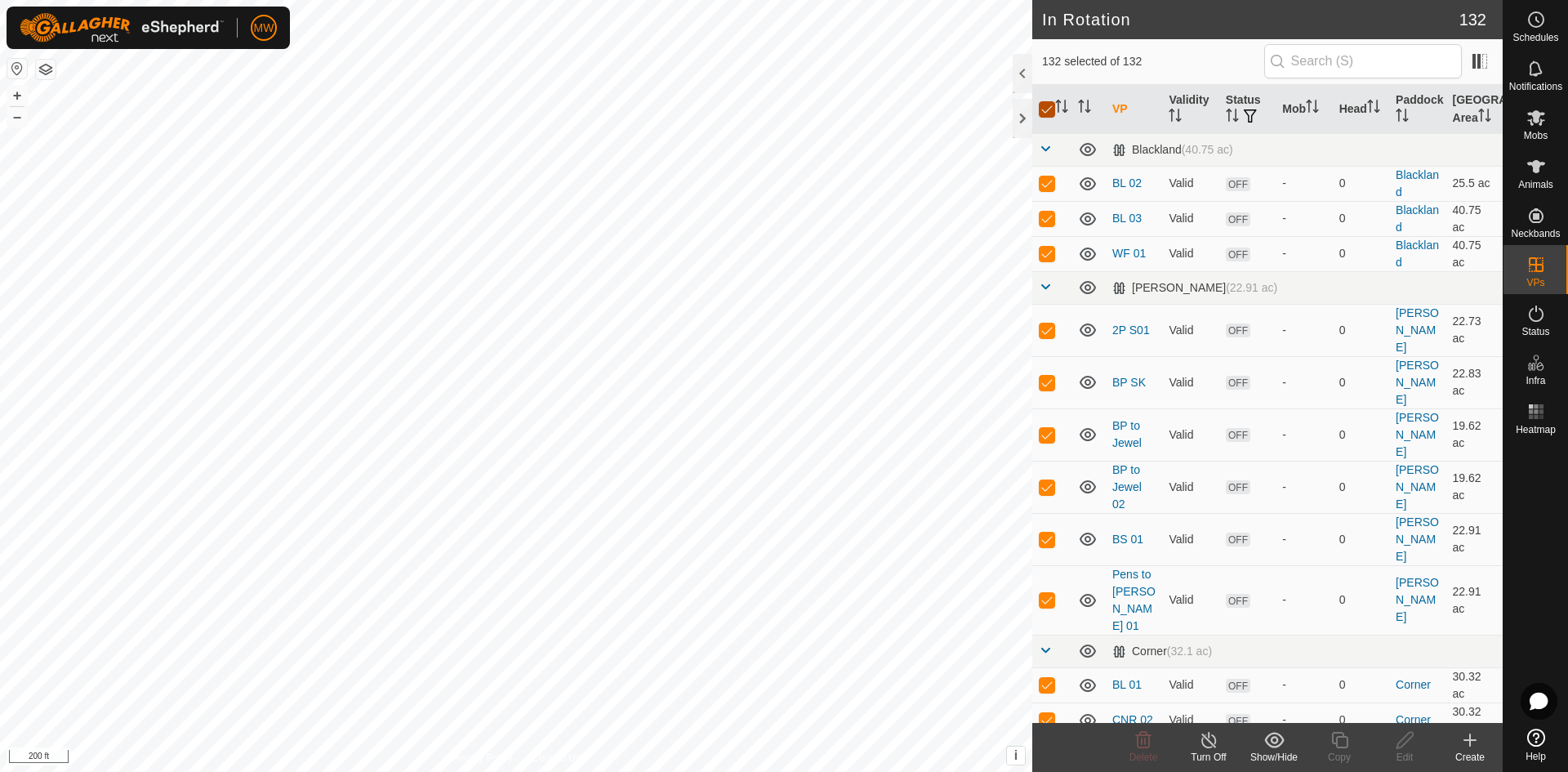
checkbox input "false"
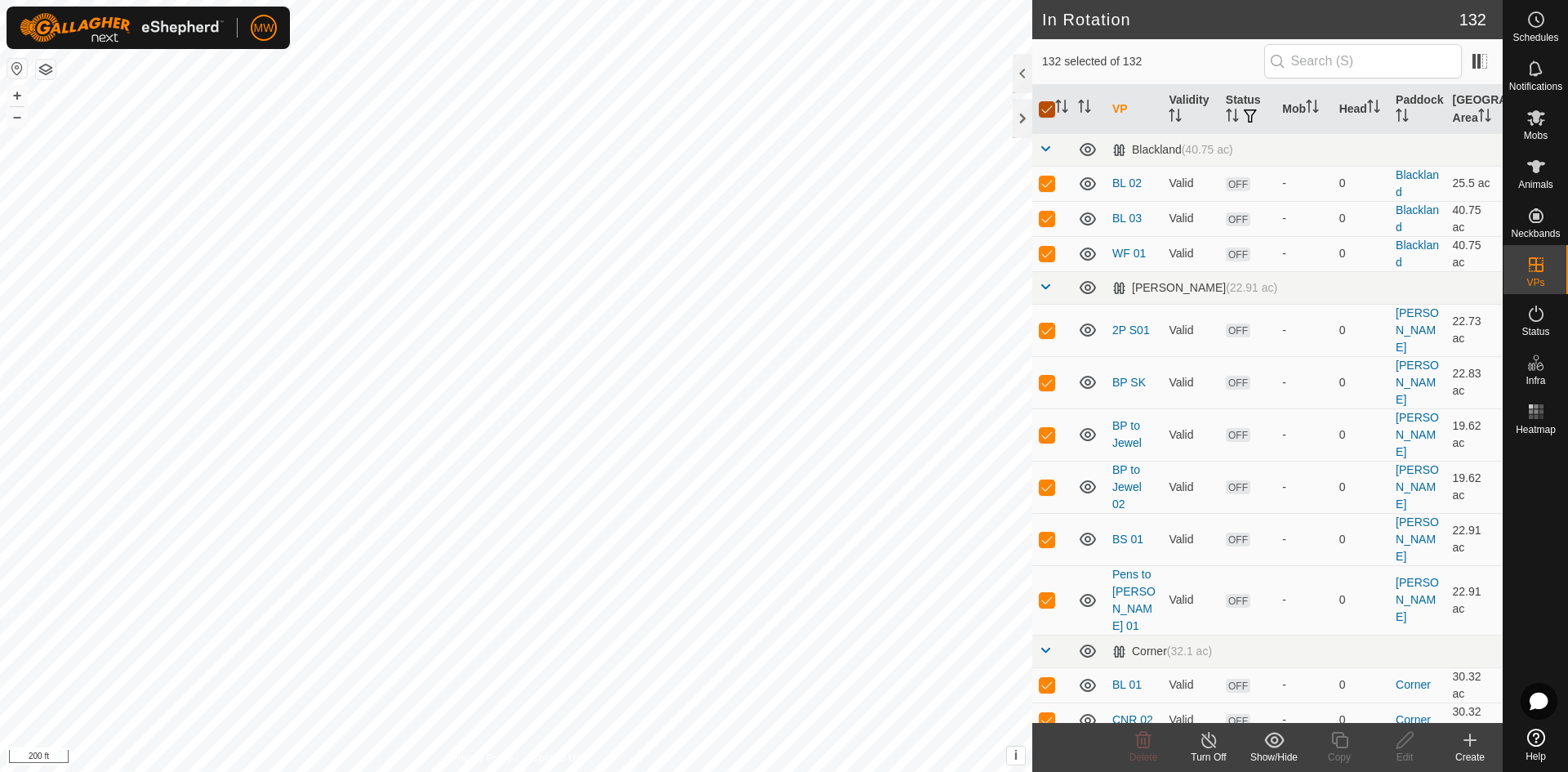
checkbox input "false"
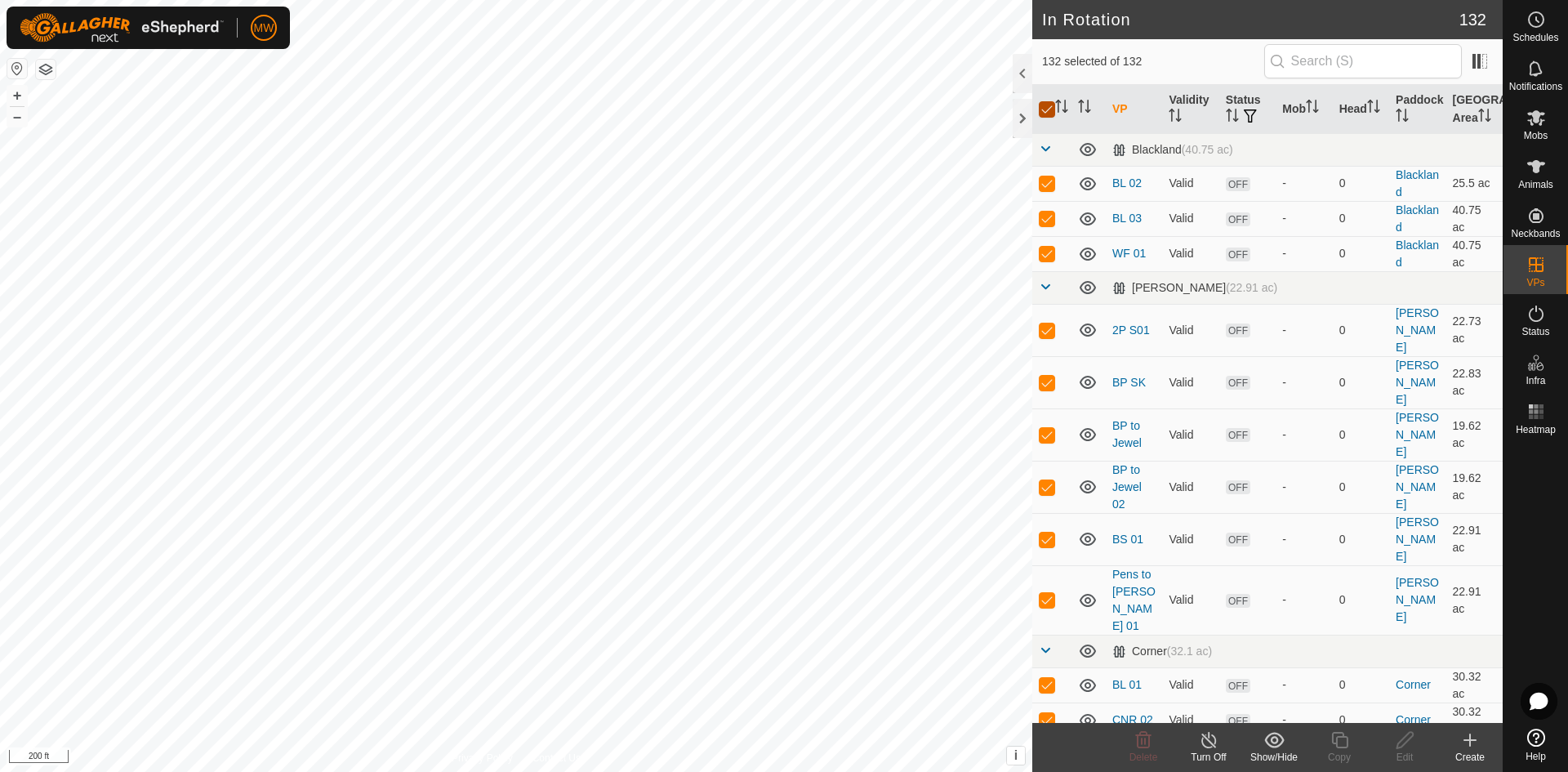
checkbox input "false"
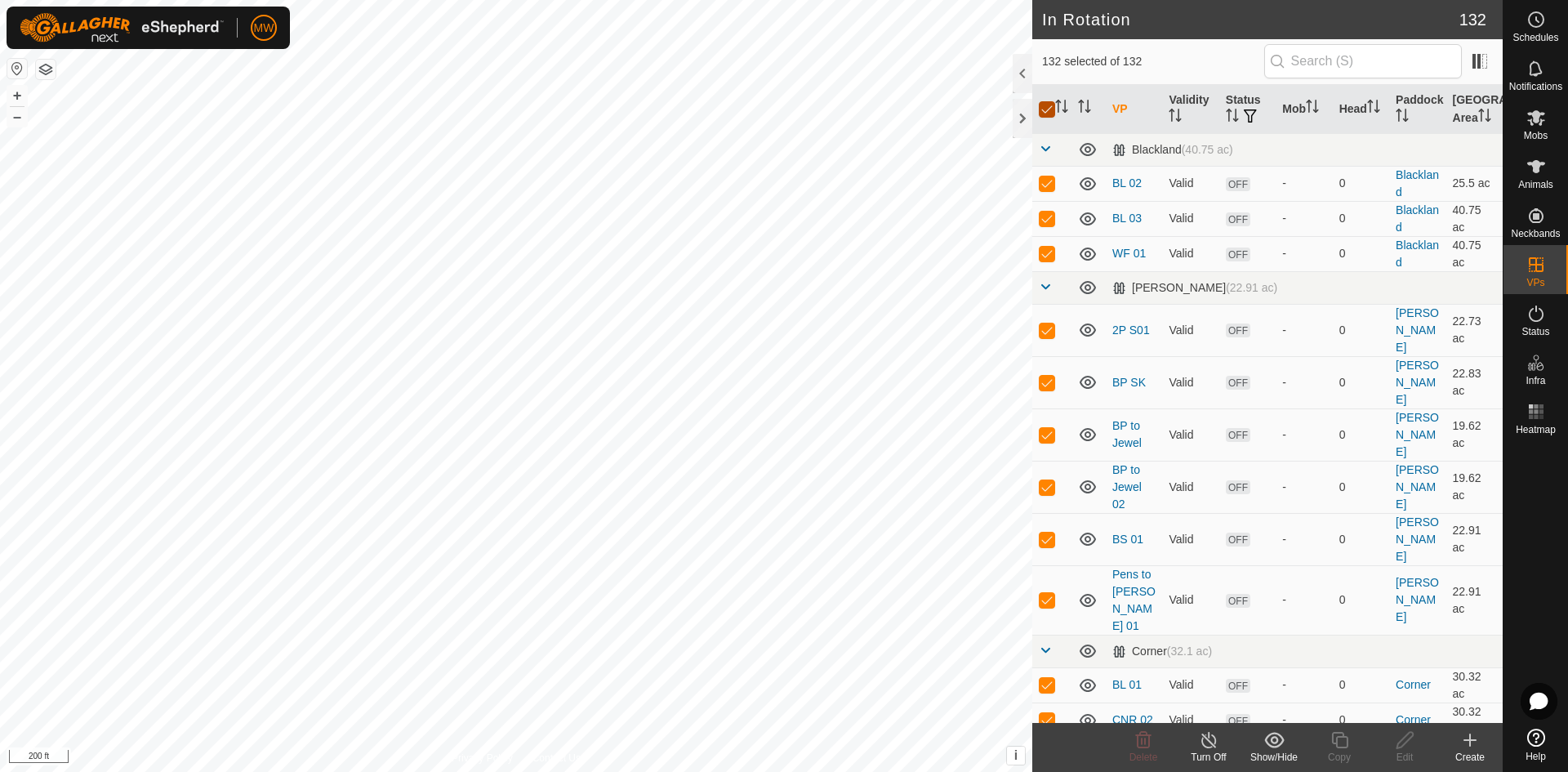
checkbox input "false"
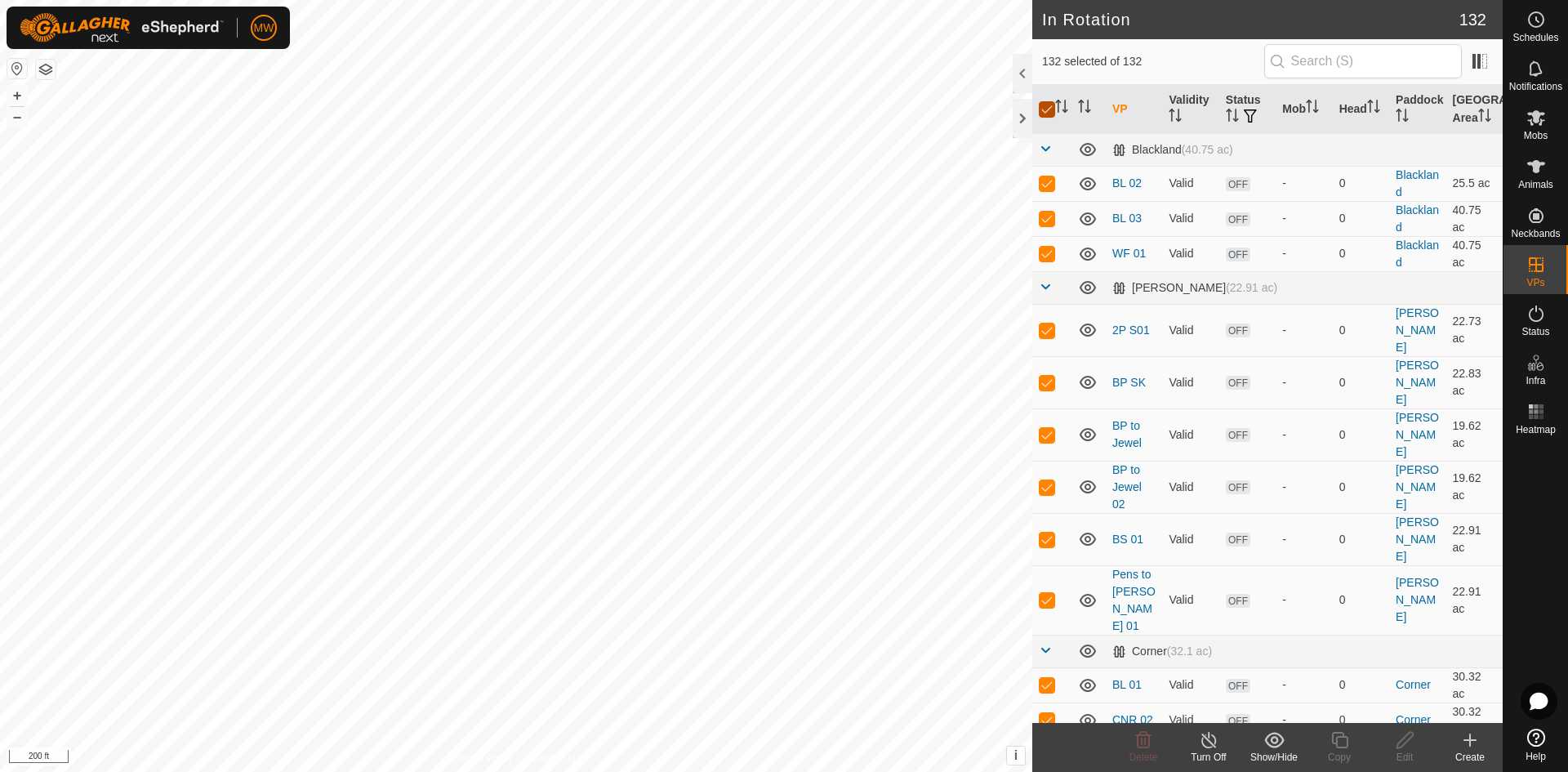
checkbox input "false"
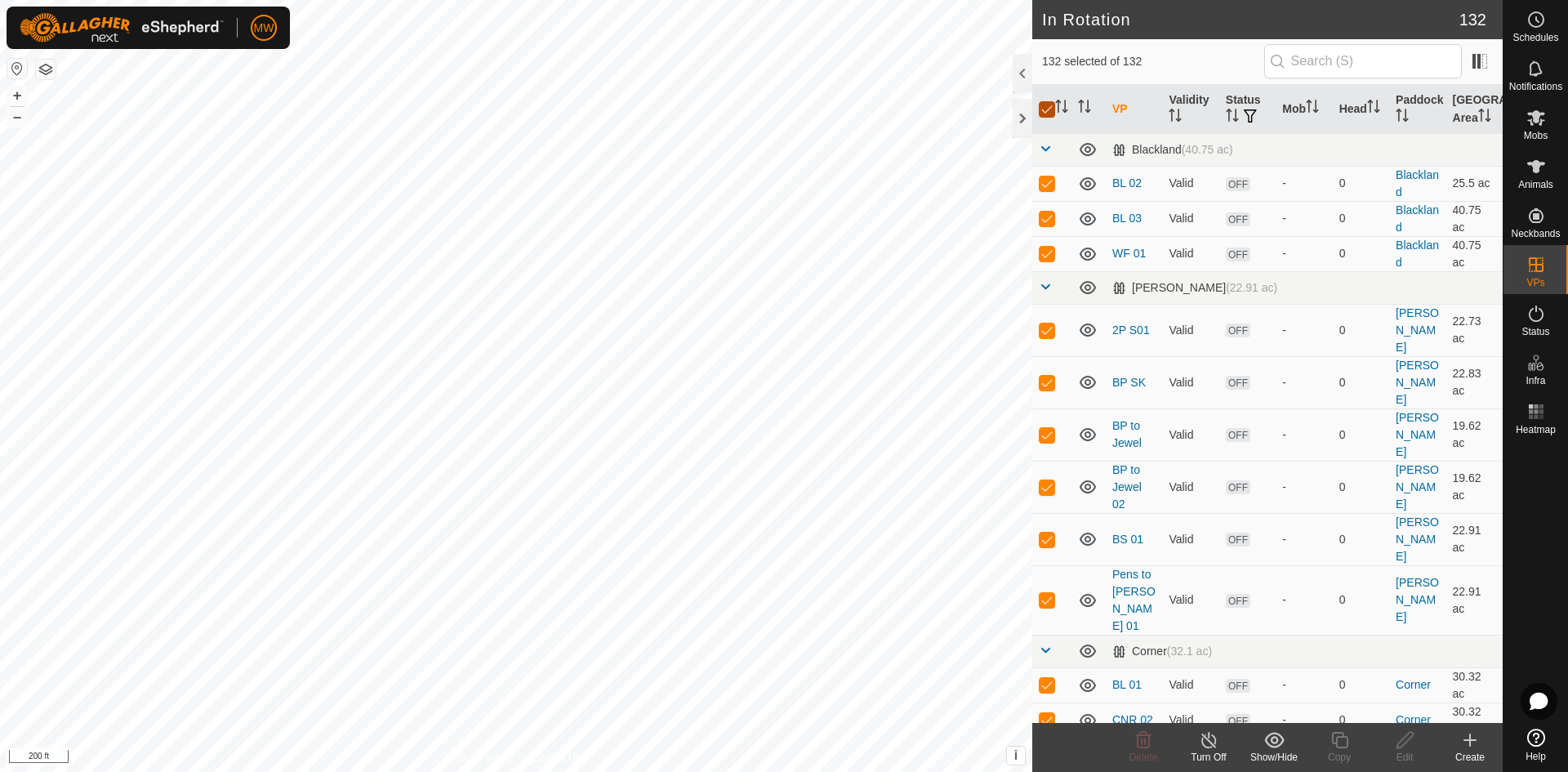
checkbox input "false"
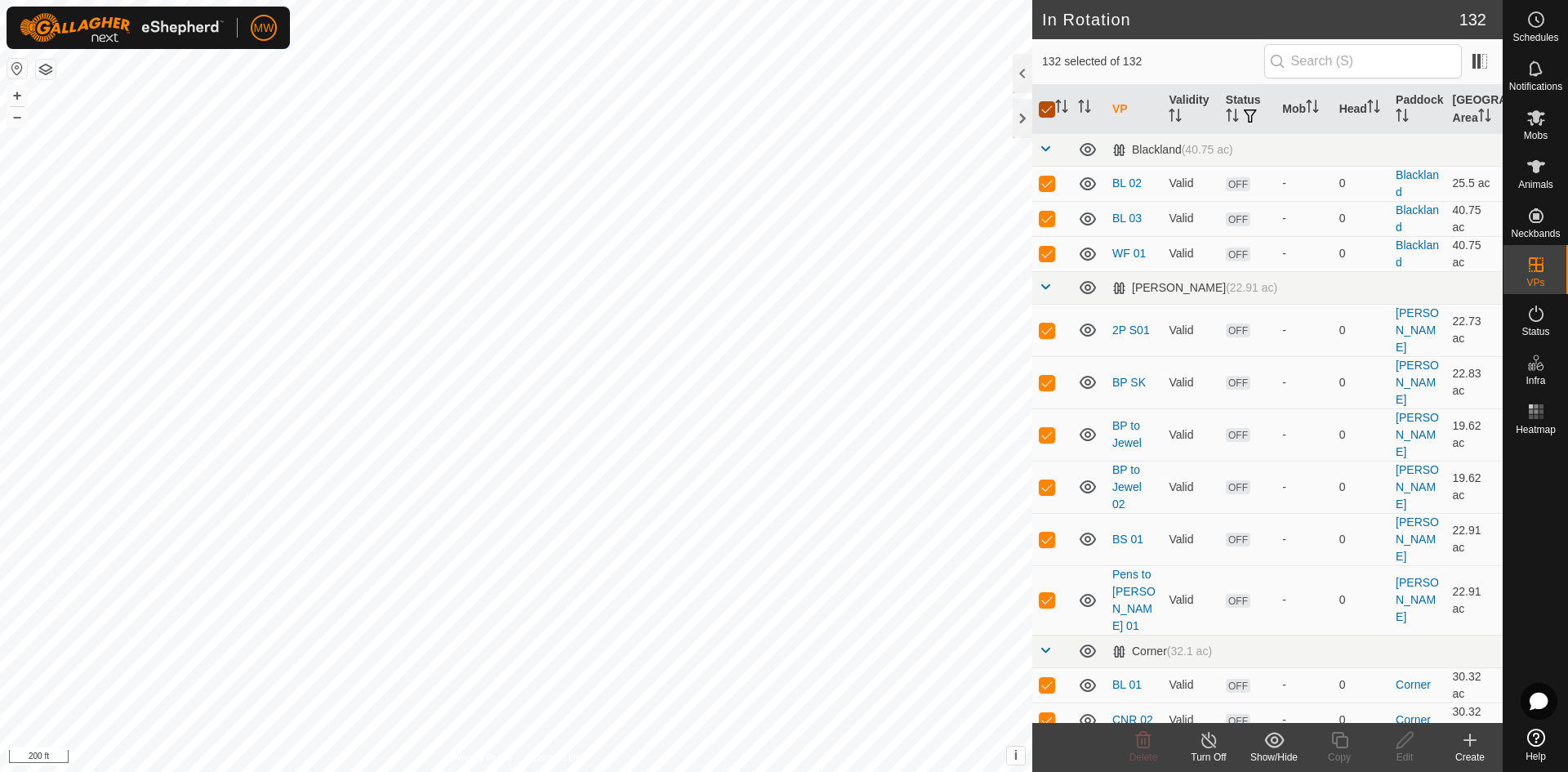
checkbox input "false"
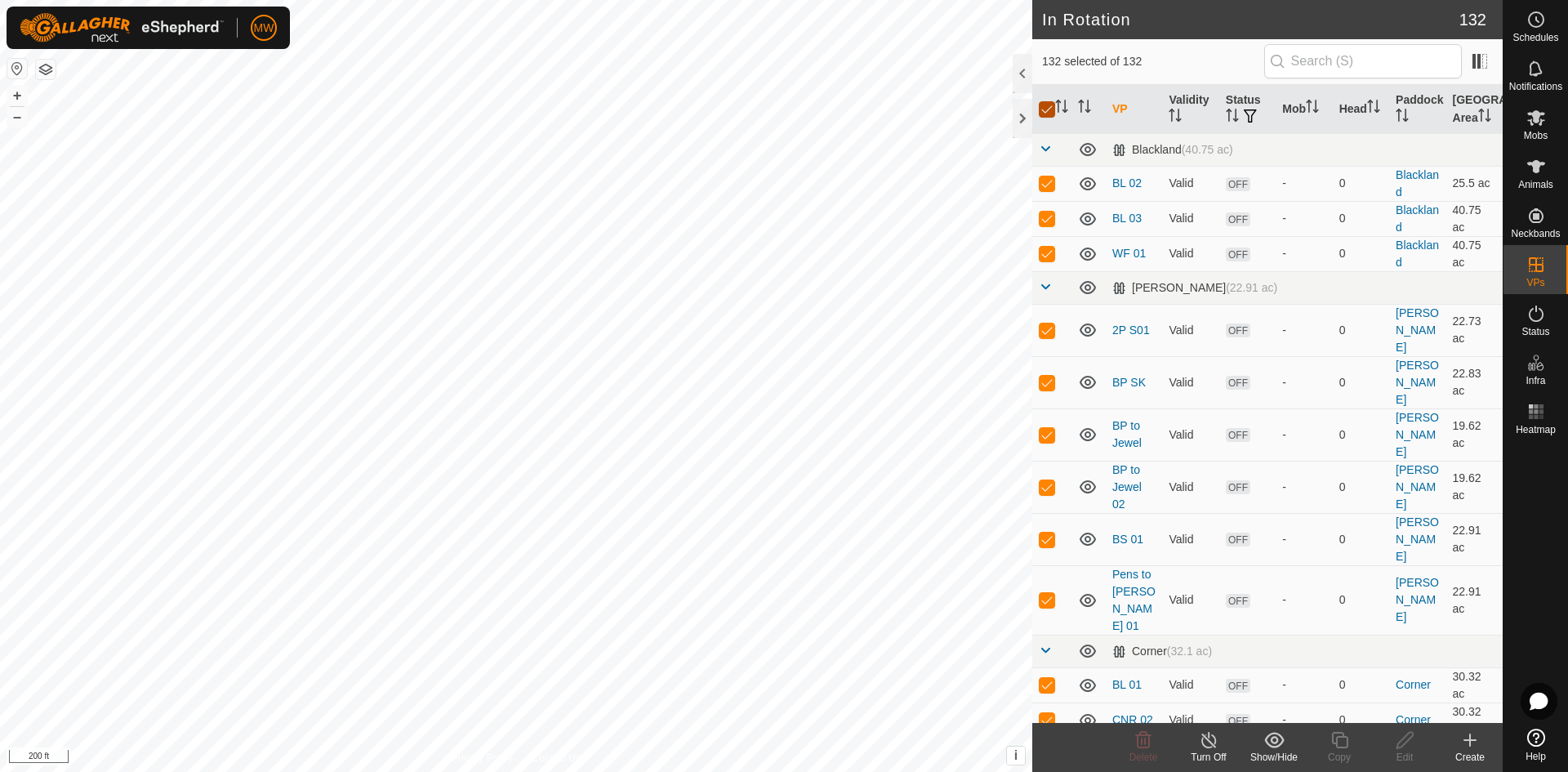
checkbox input "false"
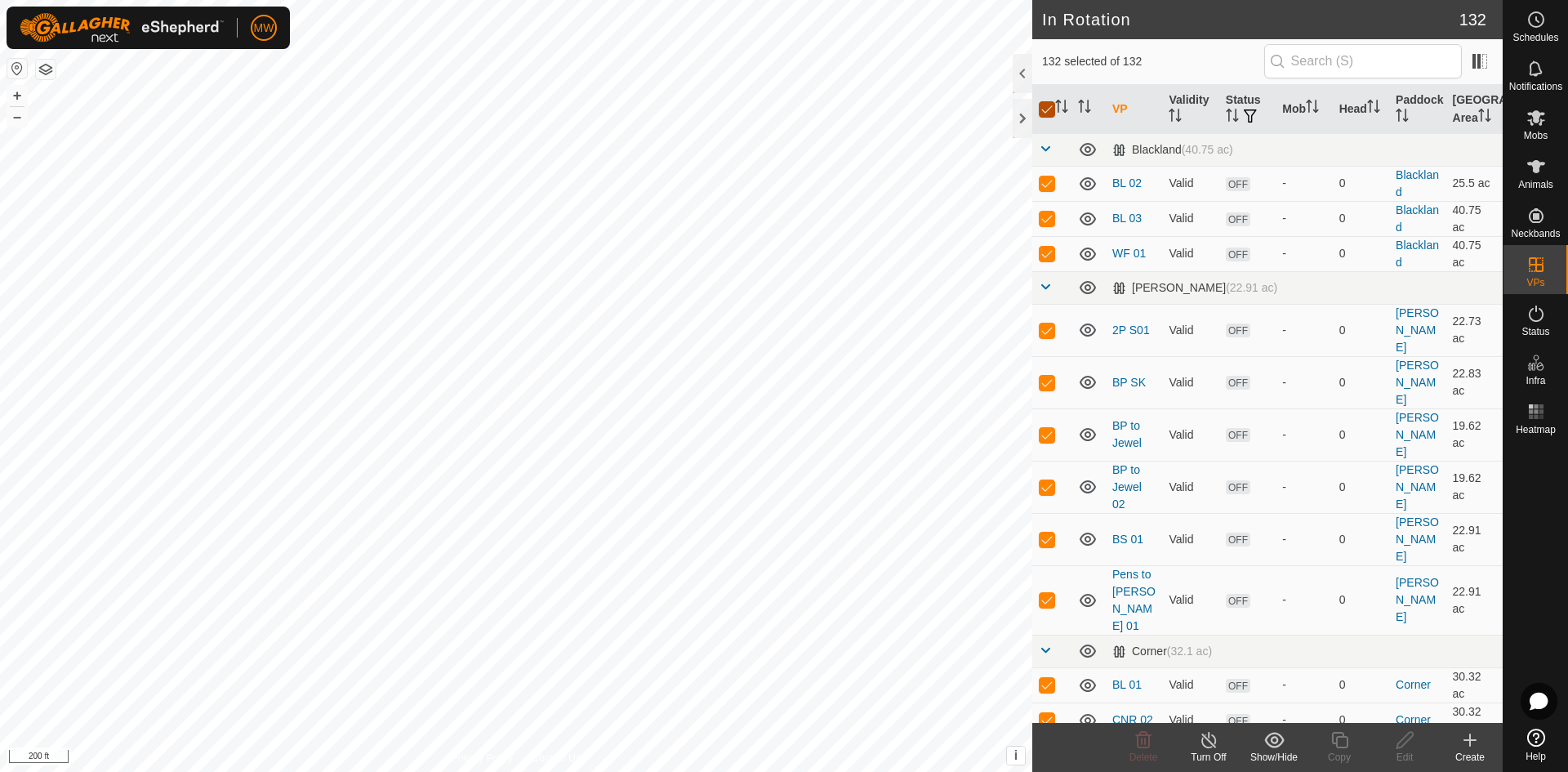
checkbox input "false"
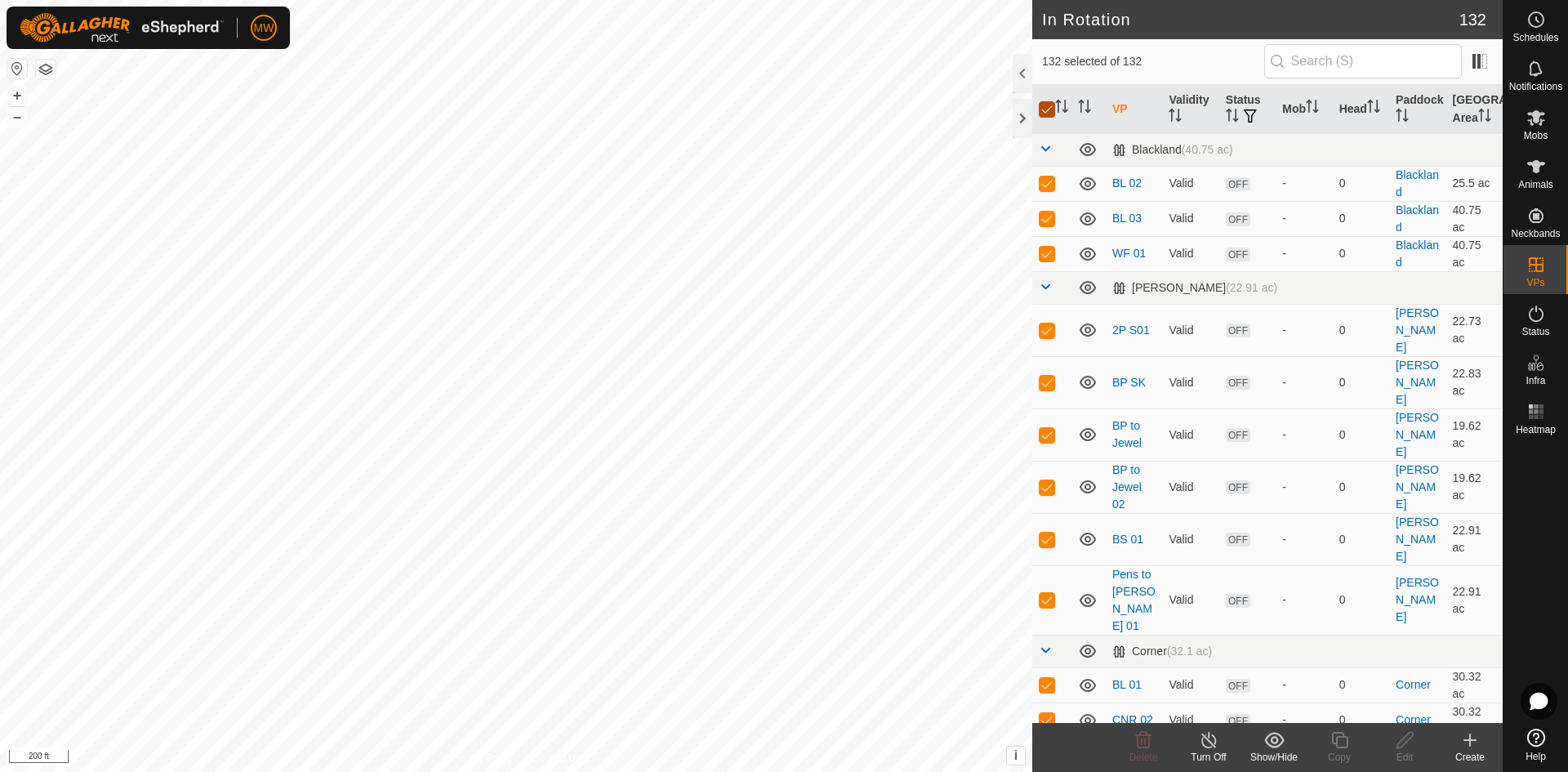
checkbox input "false"
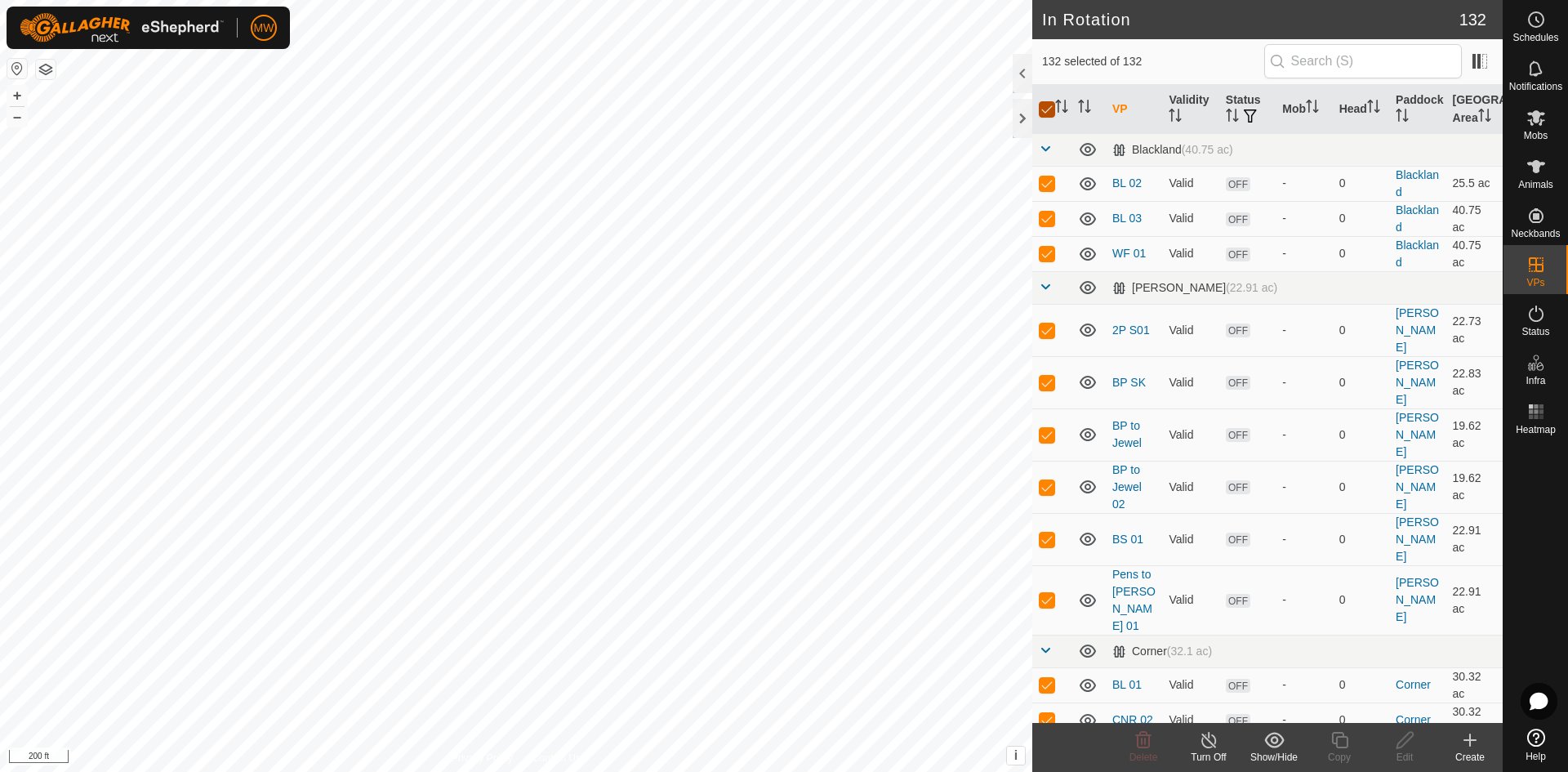
checkbox input "false"
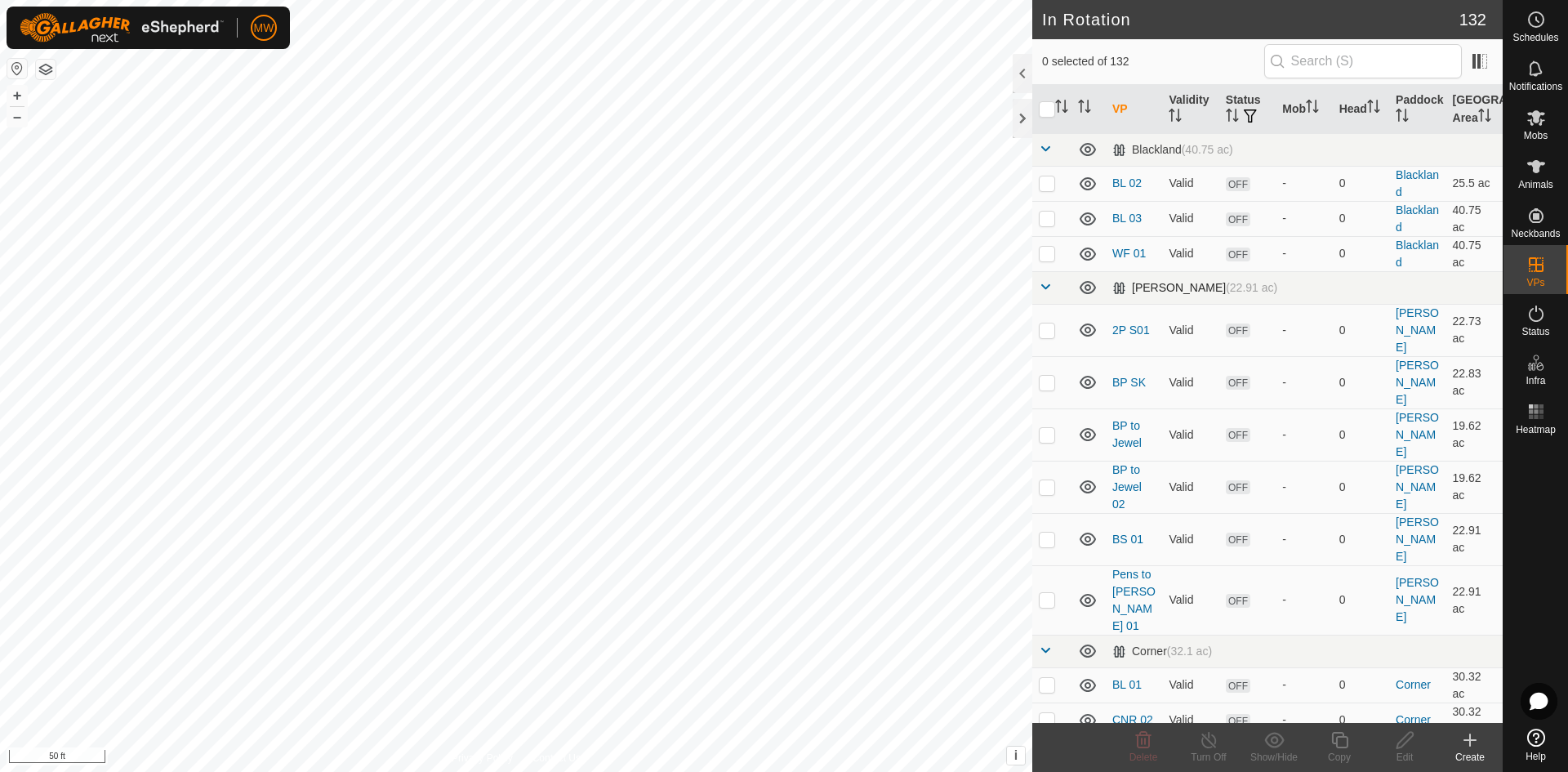
click at [1151, 296] on div "In Rotation 132 0 selected of 132 VP Validity Status Mob Head Paddock Grazing A…" at bounding box center [751, 386] width 1503 height 772
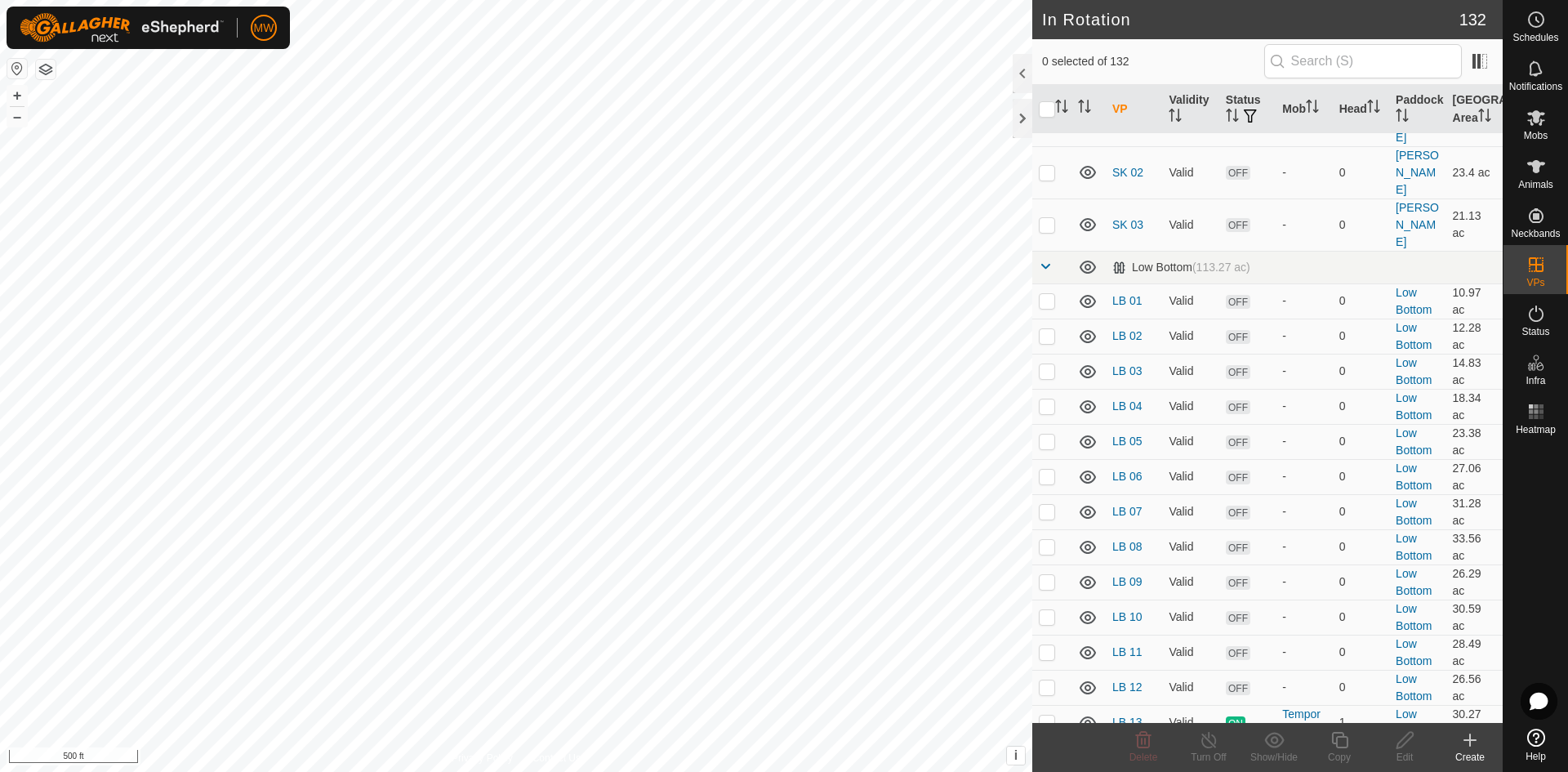
scroll to position [2043, 0]
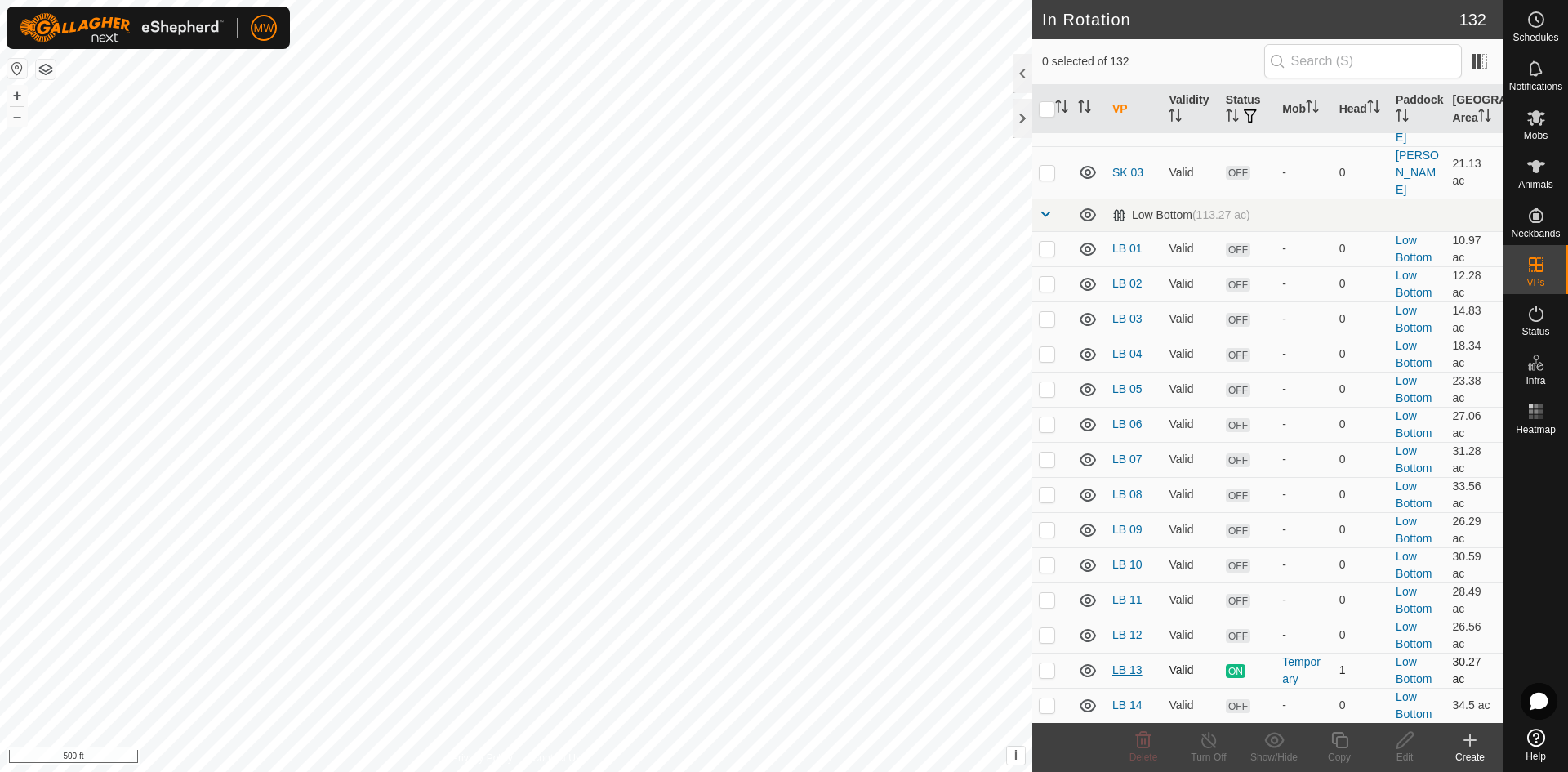
click at [1127, 663] on link "LB 13" at bounding box center [1127, 669] width 31 height 13
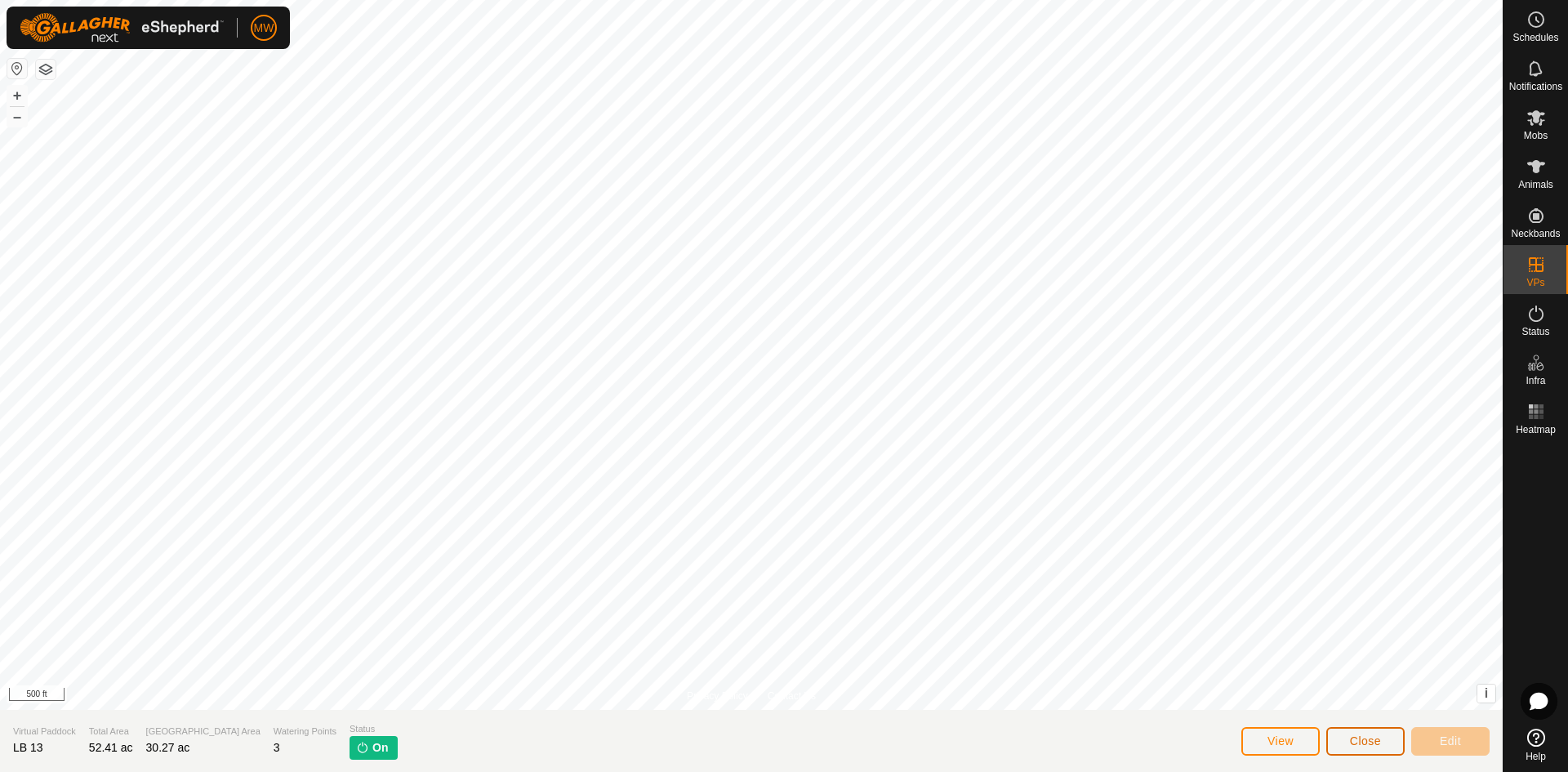
click at [1363, 741] on span "Close" at bounding box center [1365, 741] width 31 height 13
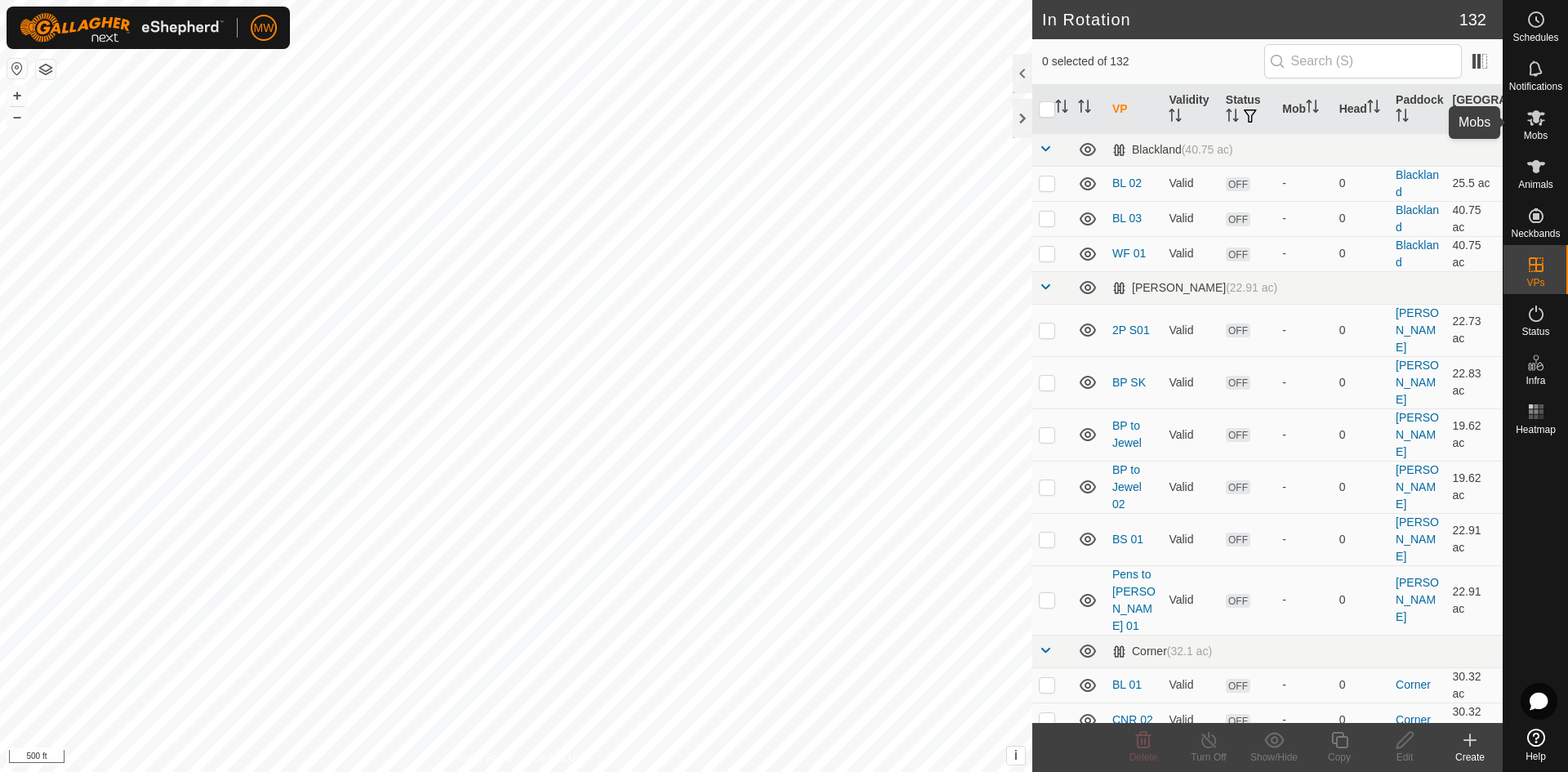
click at [1535, 132] on span "Mobs" at bounding box center [1536, 136] width 24 height 10
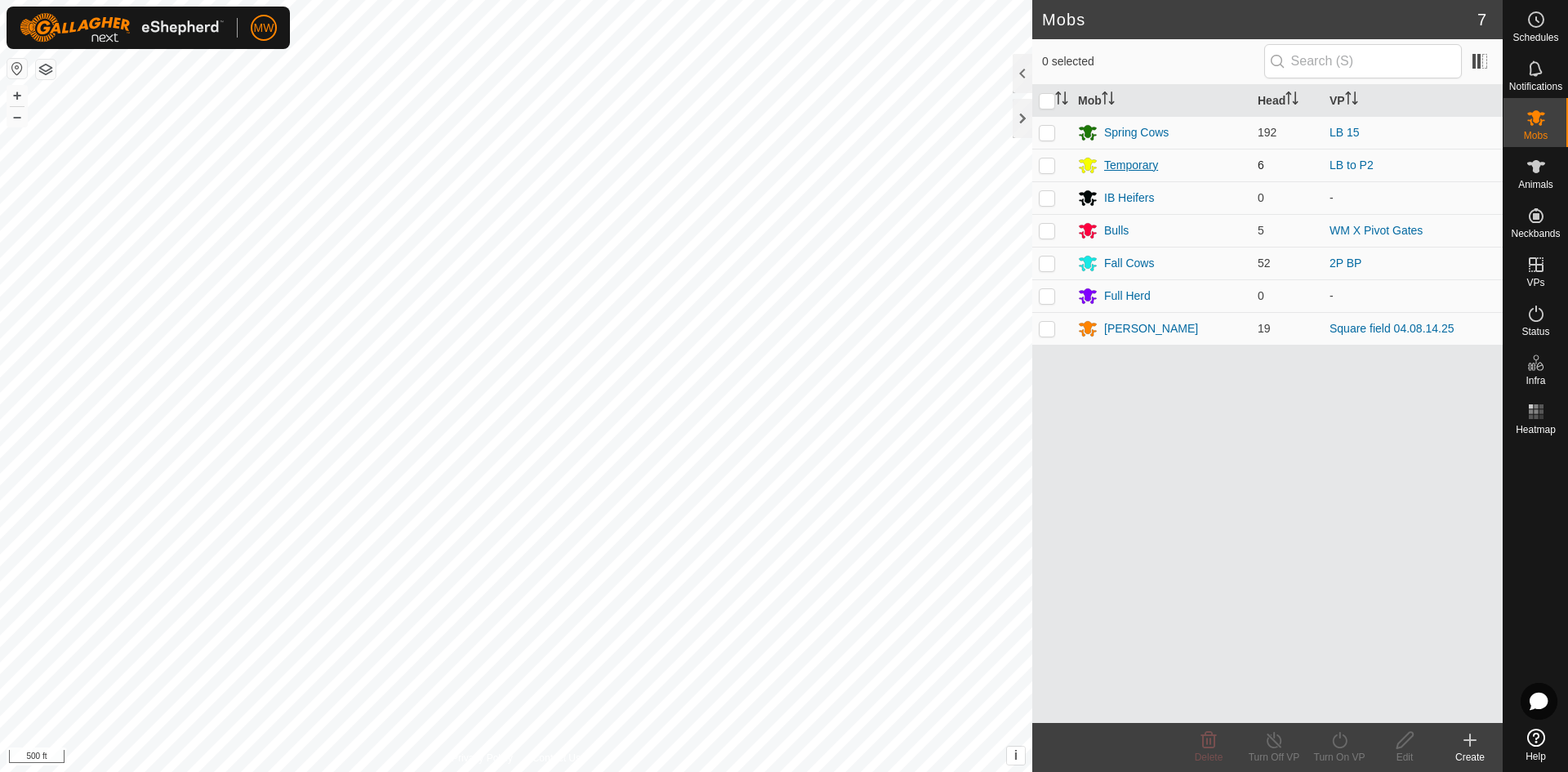
click at [1141, 169] on div "Temporary" at bounding box center [1130, 166] width 53 height 17
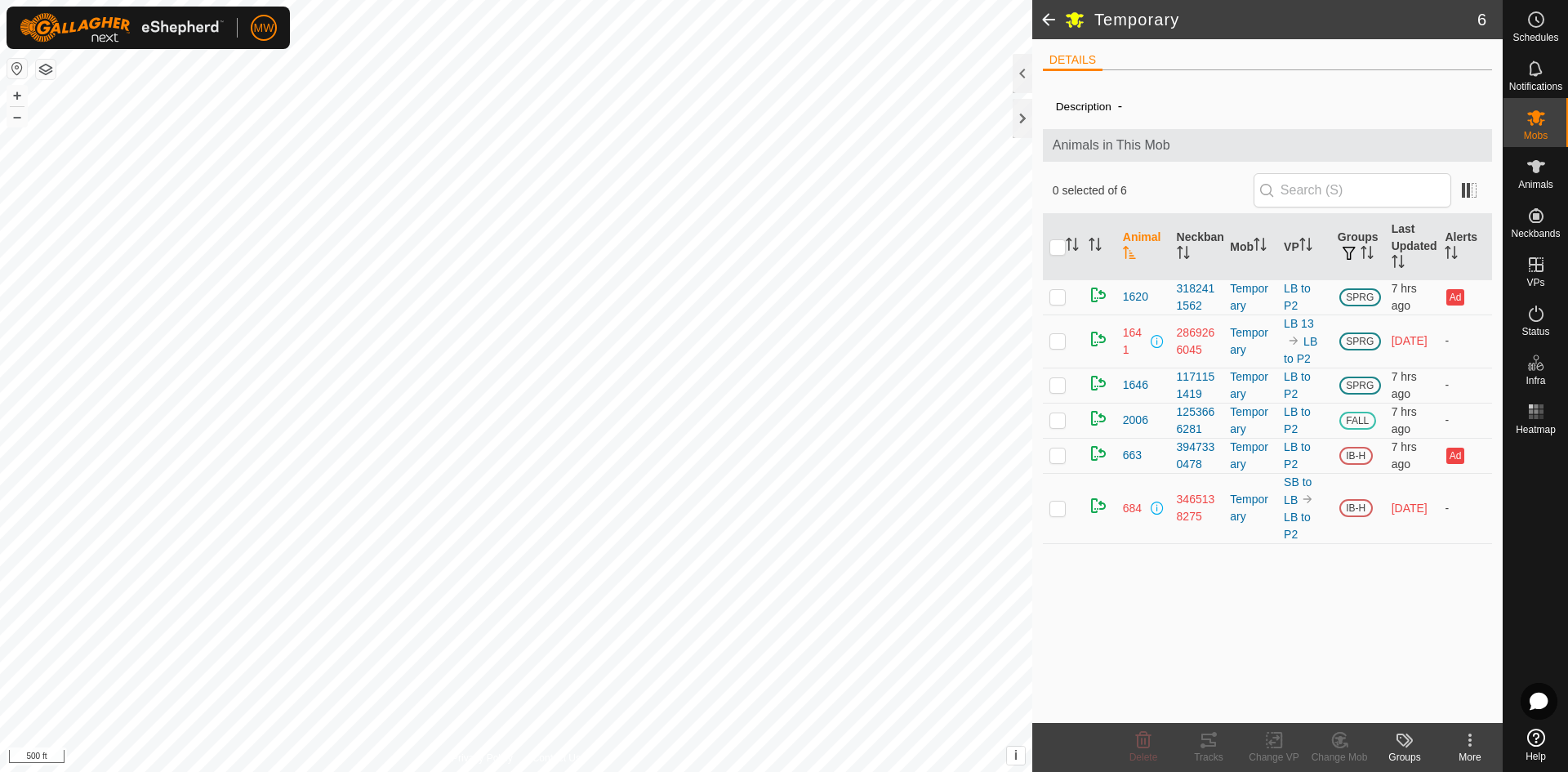
click at [1045, 246] on th at bounding box center [1062, 247] width 39 height 66
click at [1053, 247] on input "checkbox" at bounding box center [1057, 247] width 16 height 16
click at [1278, 738] on icon at bounding box center [1273, 741] width 11 height 11
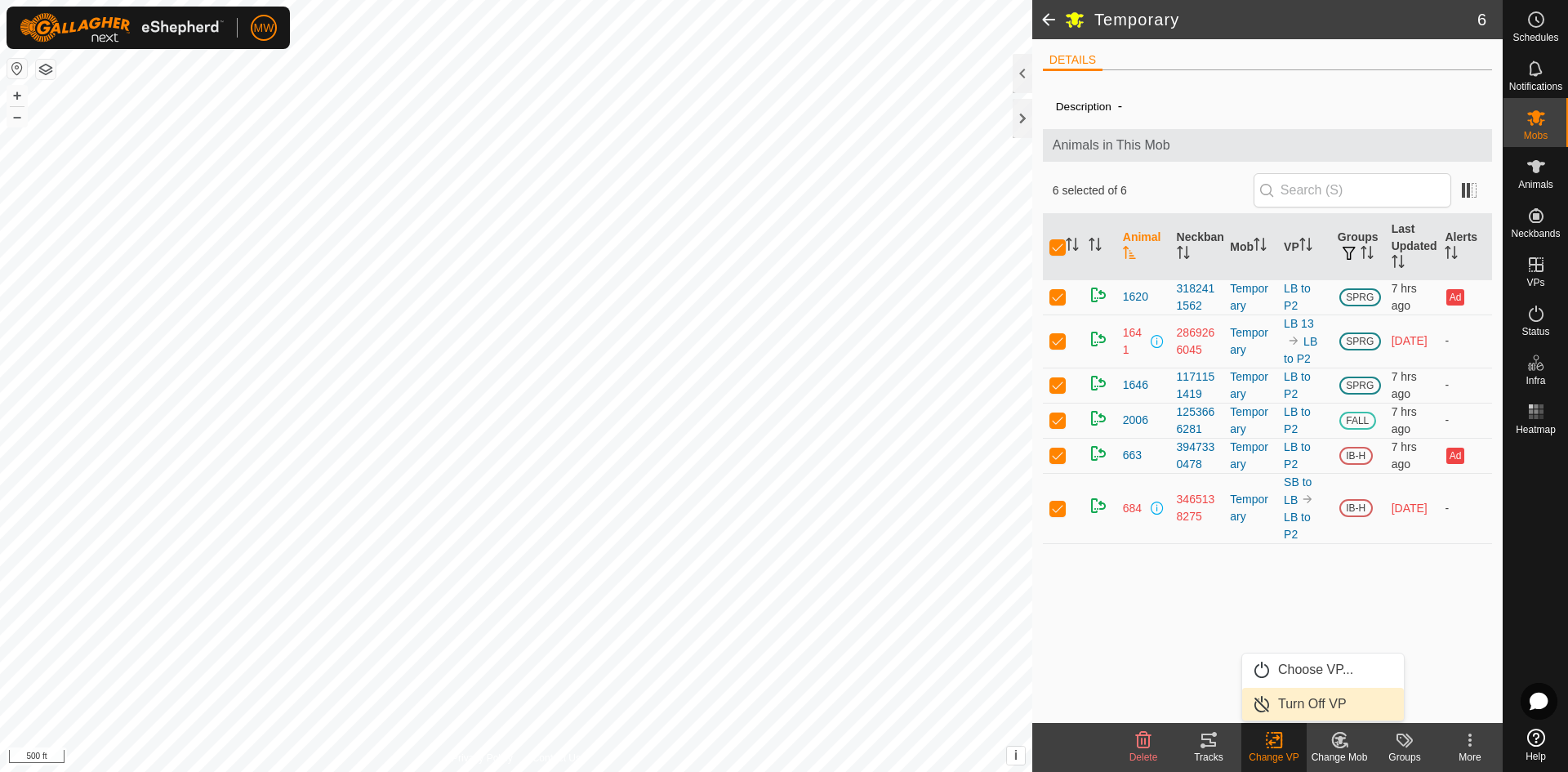
click at [1284, 706] on link "Turn Off VP" at bounding box center [1323, 704] width 161 height 32
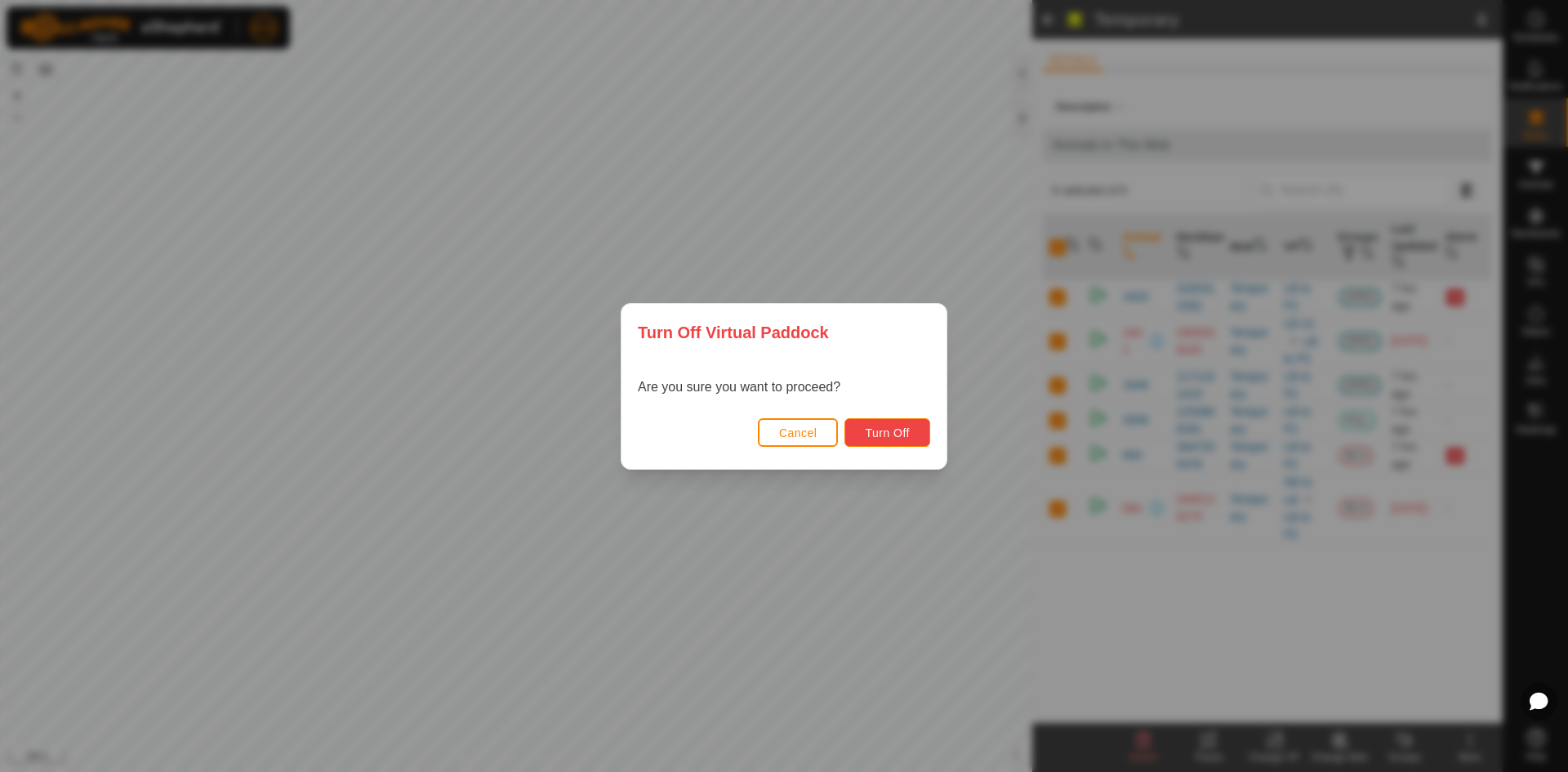
click at [880, 424] on button "Turn Off" at bounding box center [887, 432] width 86 height 29
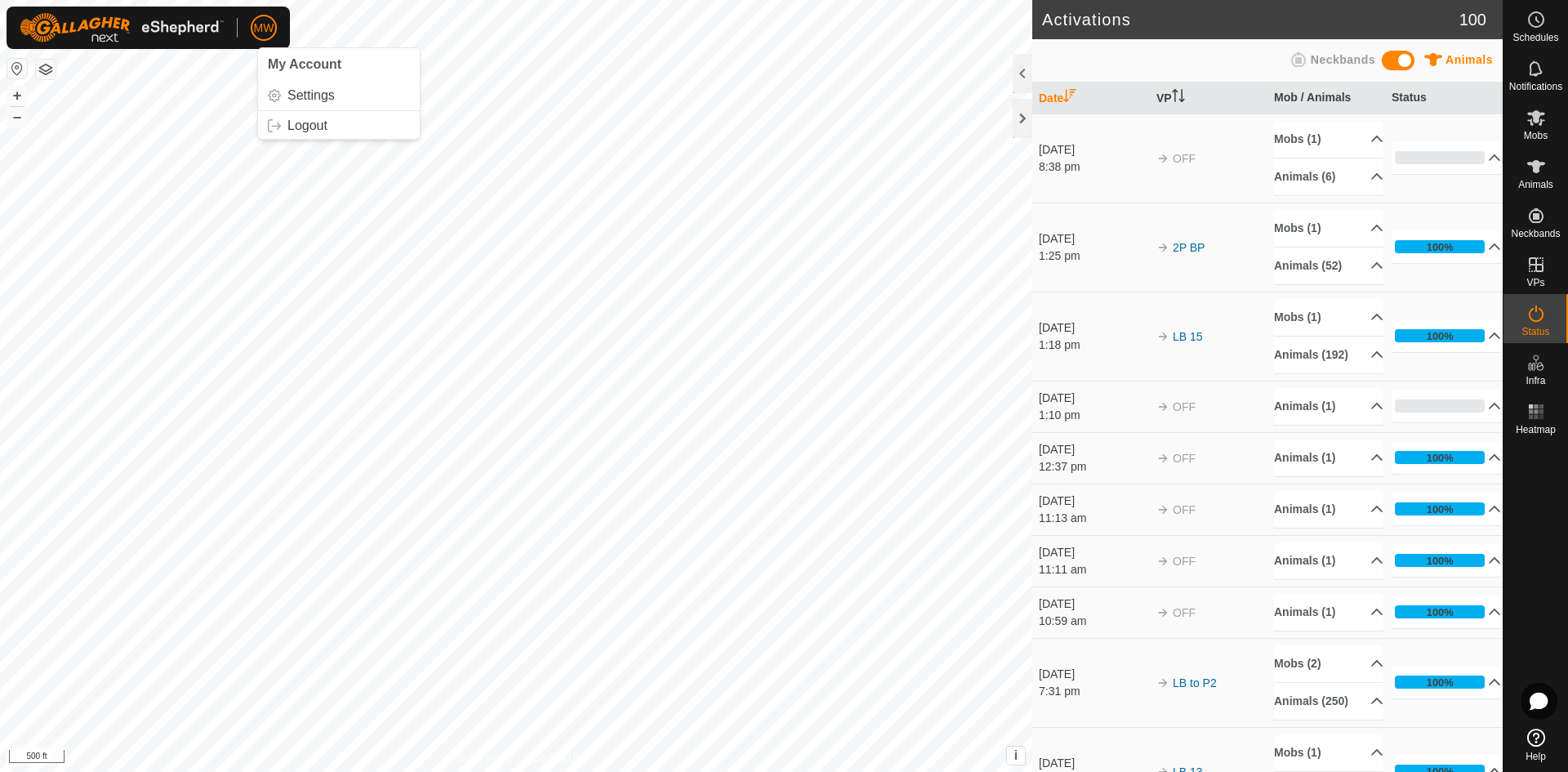
click at [52, 73] on button "button" at bounding box center [45, 69] width 20 height 20
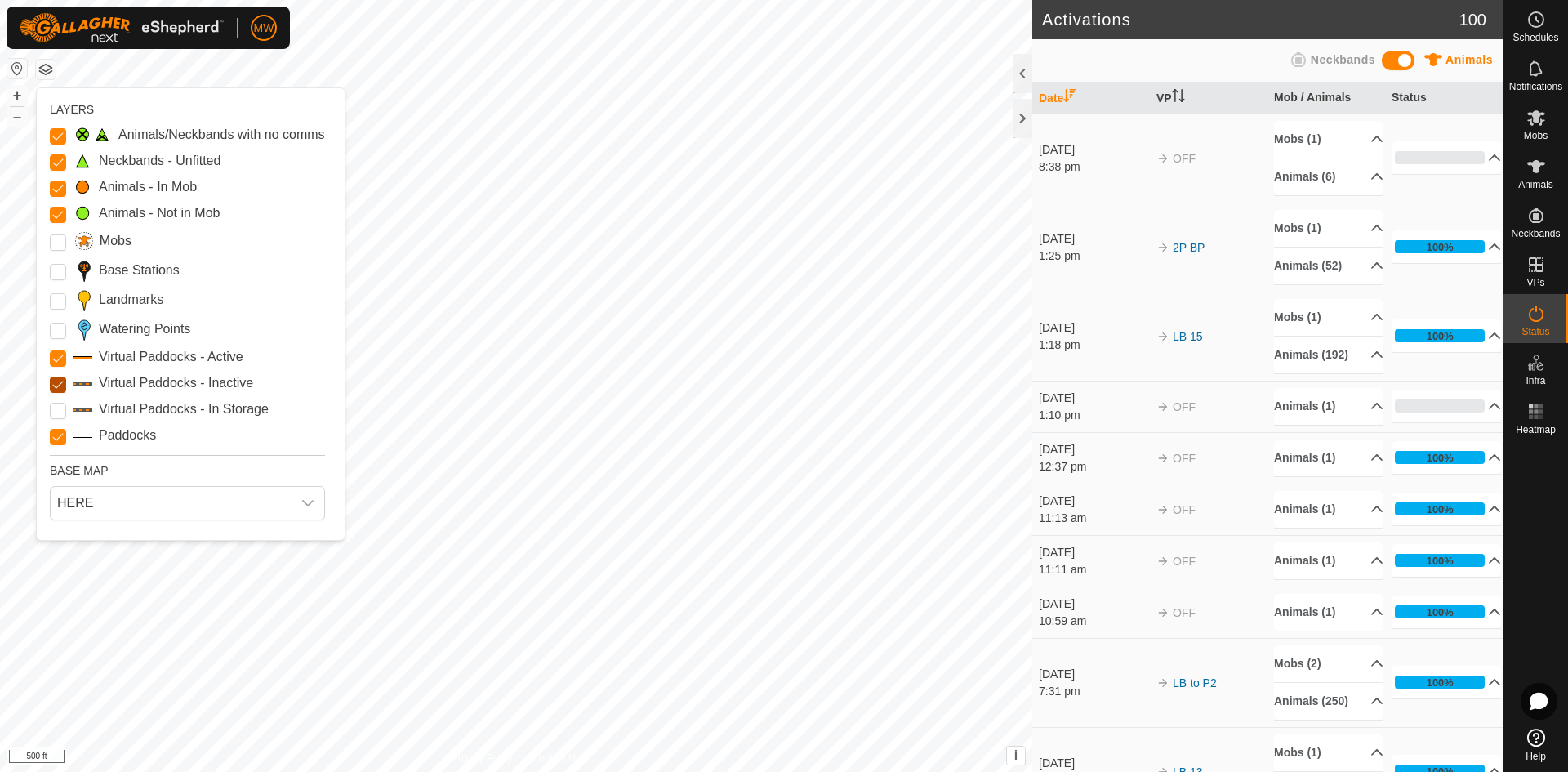
click at [58, 386] on Inactive "Virtual Paddocks - Inactive" at bounding box center [58, 384] width 16 height 16
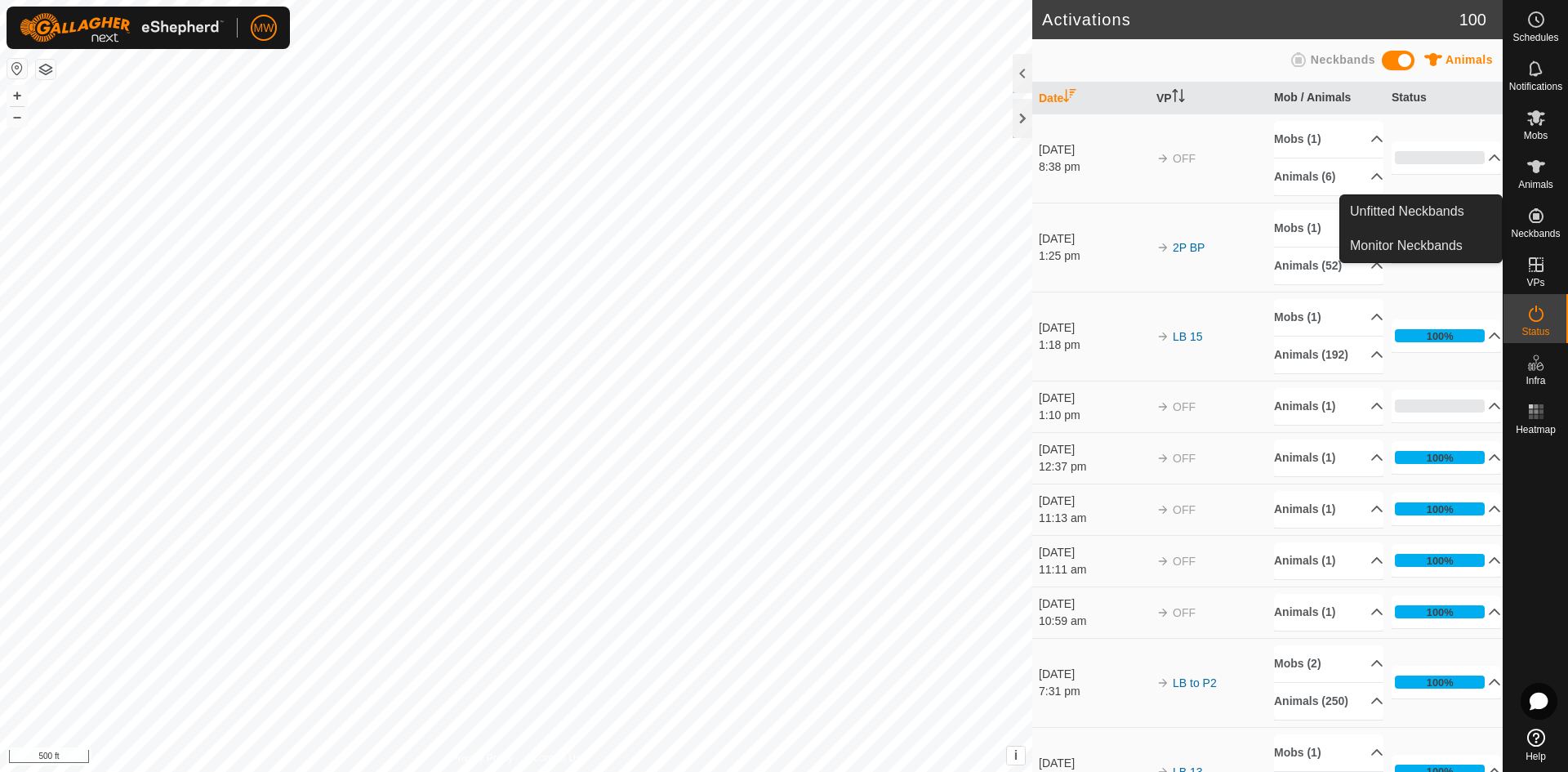
click at [1531, 214] on icon at bounding box center [1536, 215] width 20 height 20
click at [1411, 203] on span "Unfitted Neckbands" at bounding box center [1407, 211] width 115 height 20
